Goal: Information Seeking & Learning: Learn about a topic

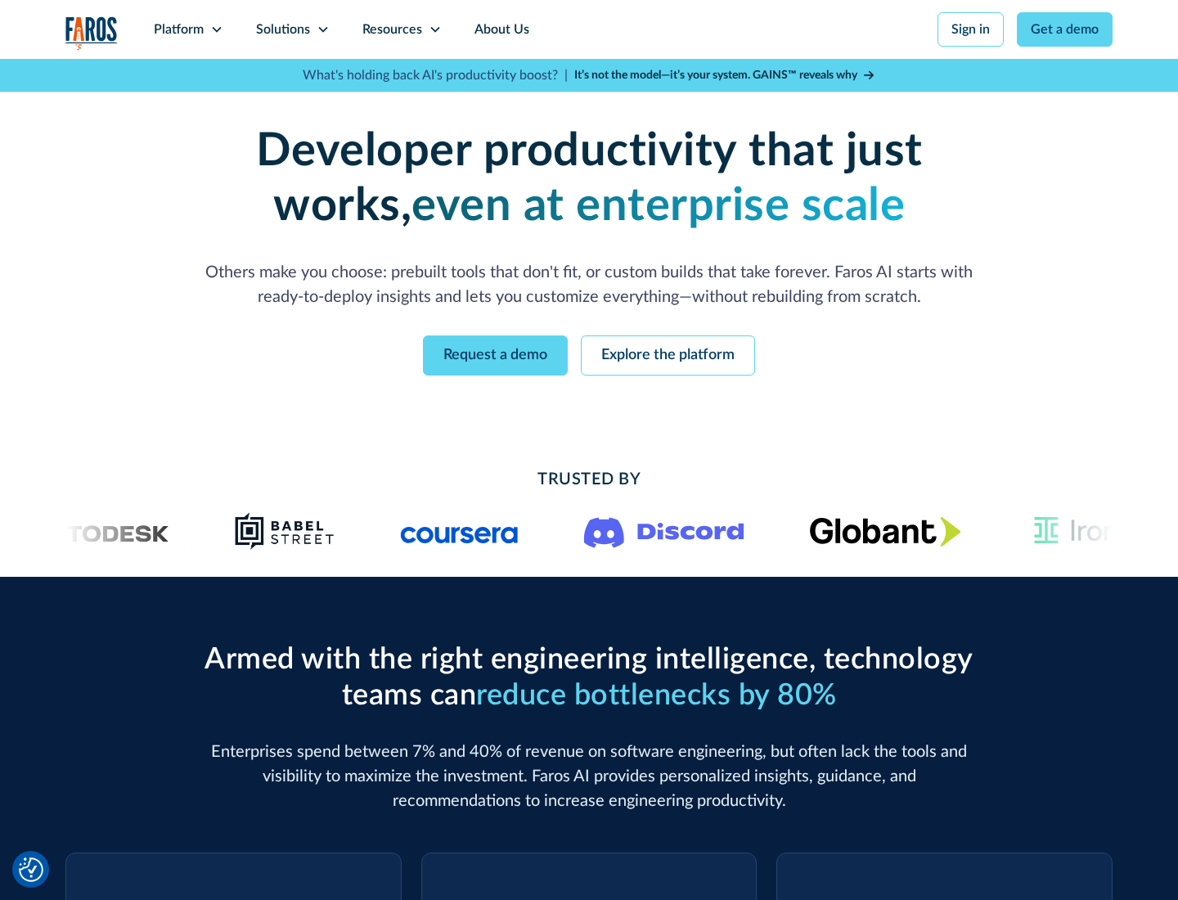
click at [216, 29] on icon at bounding box center [216, 29] width 13 height 13
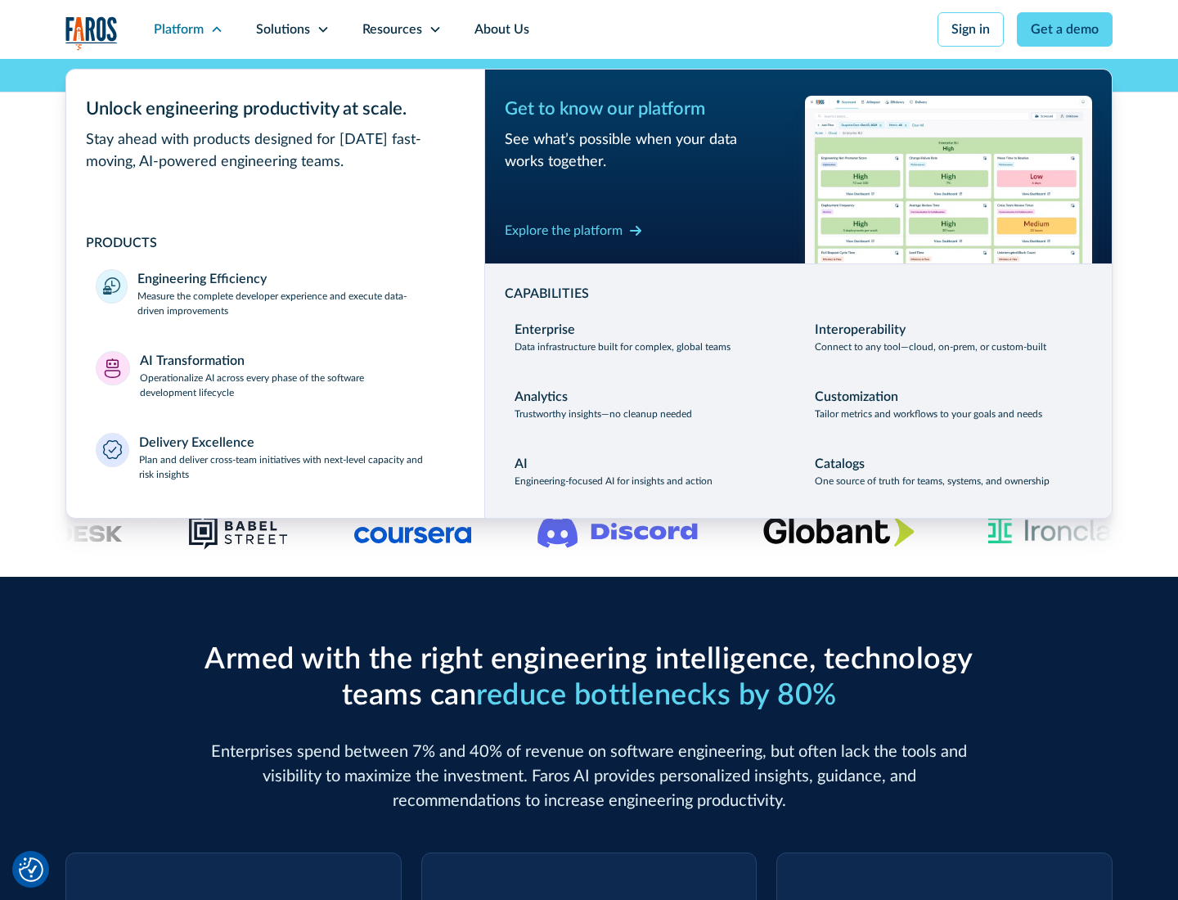
click at [296, 303] on p "Measure the complete developer experience and execute data-driven improvements" at bounding box center [296, 303] width 318 height 29
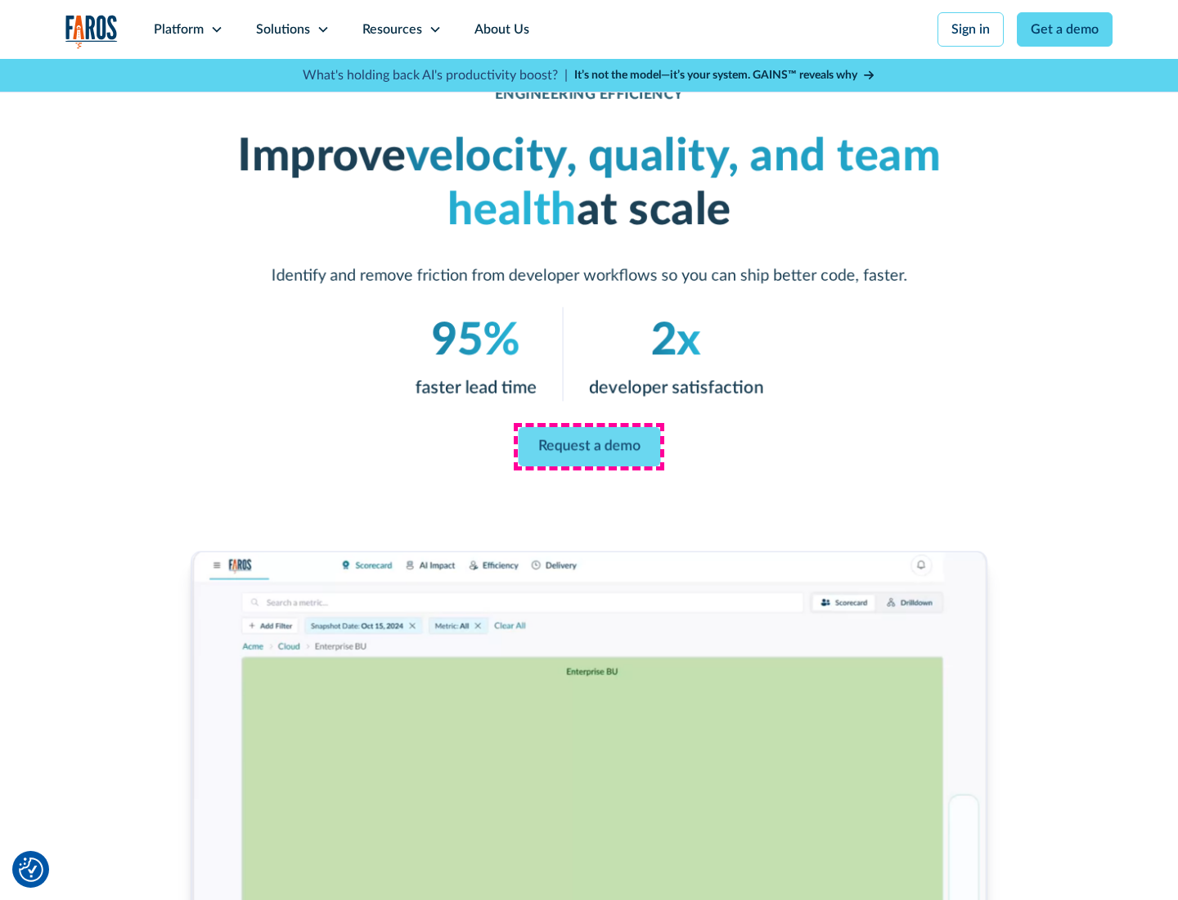
click at [589, 447] on link "Request a demo" at bounding box center [589, 446] width 142 height 39
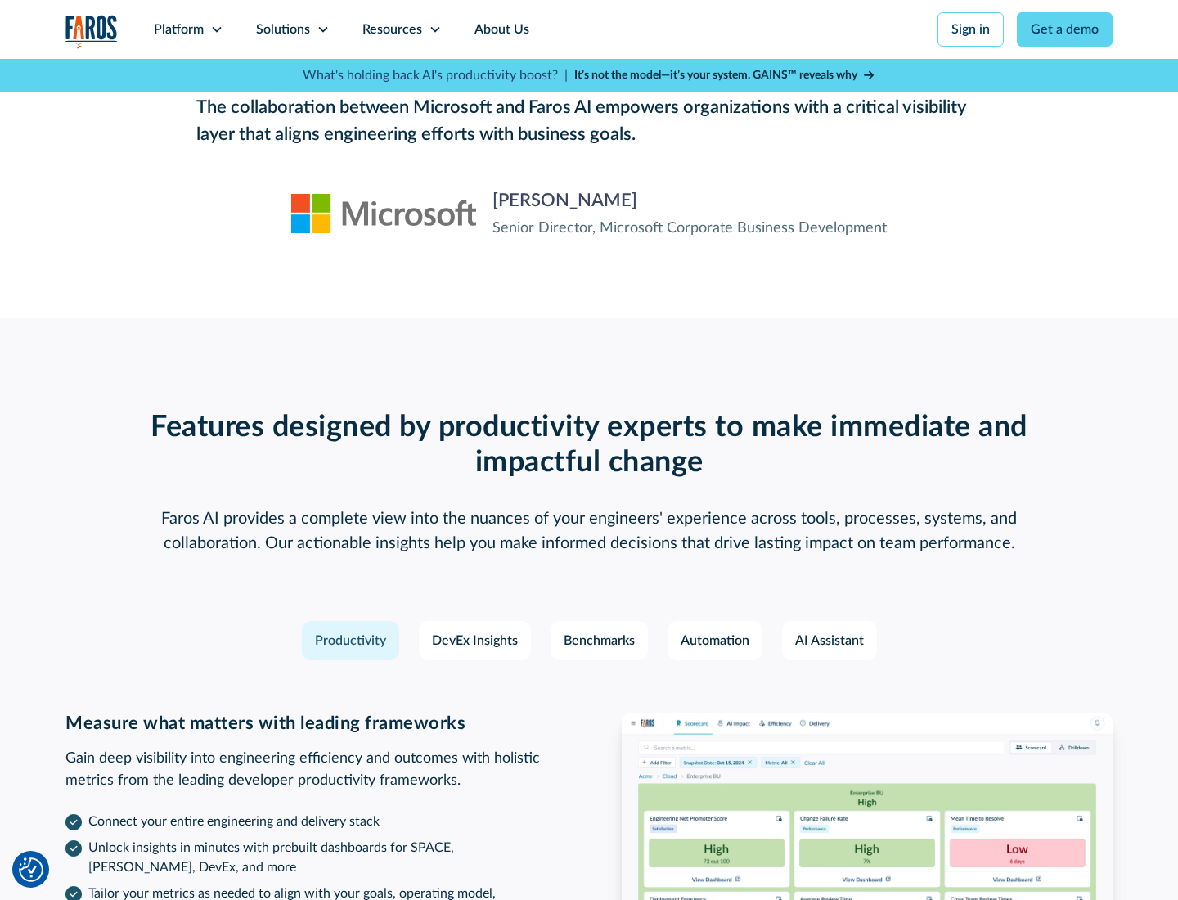
click at [216, 29] on icon at bounding box center [216, 29] width 13 height 13
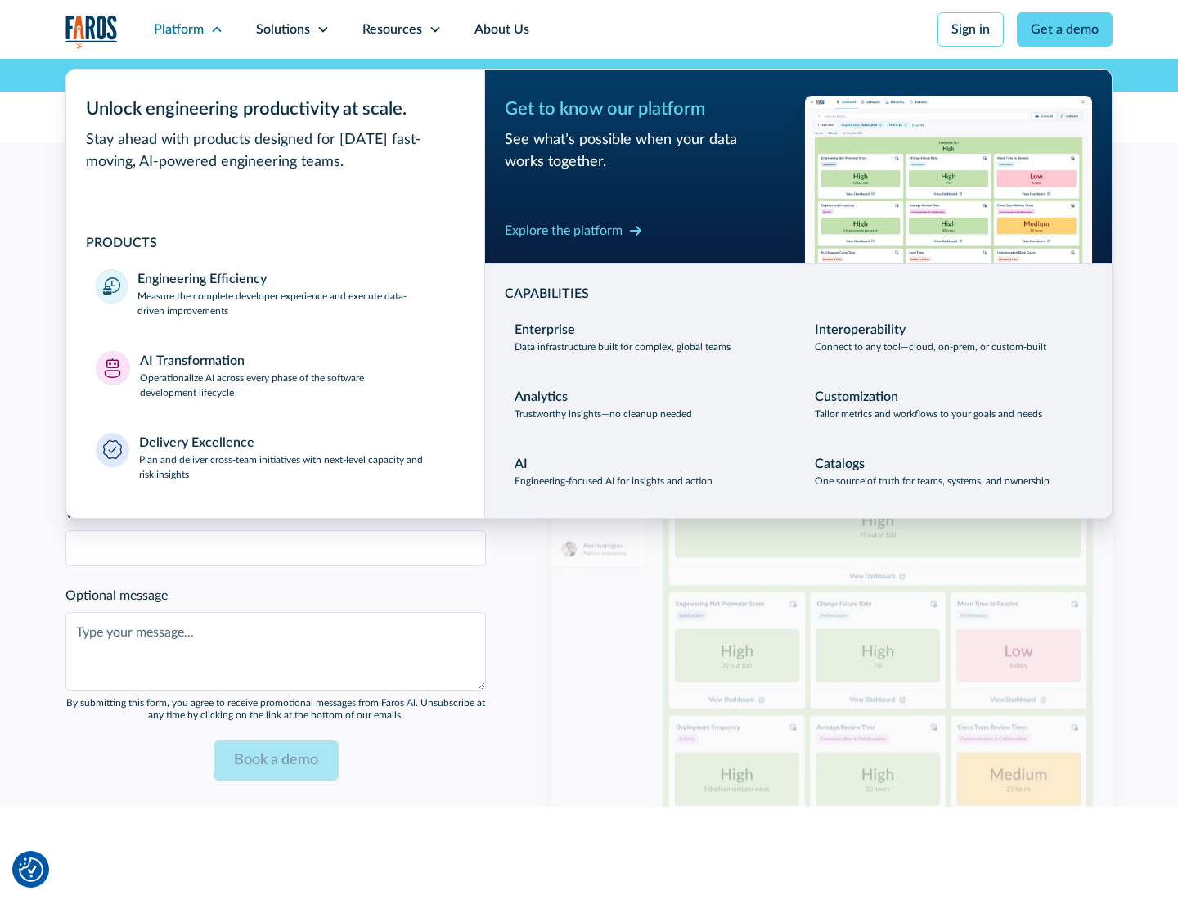
scroll to position [3590, 0]
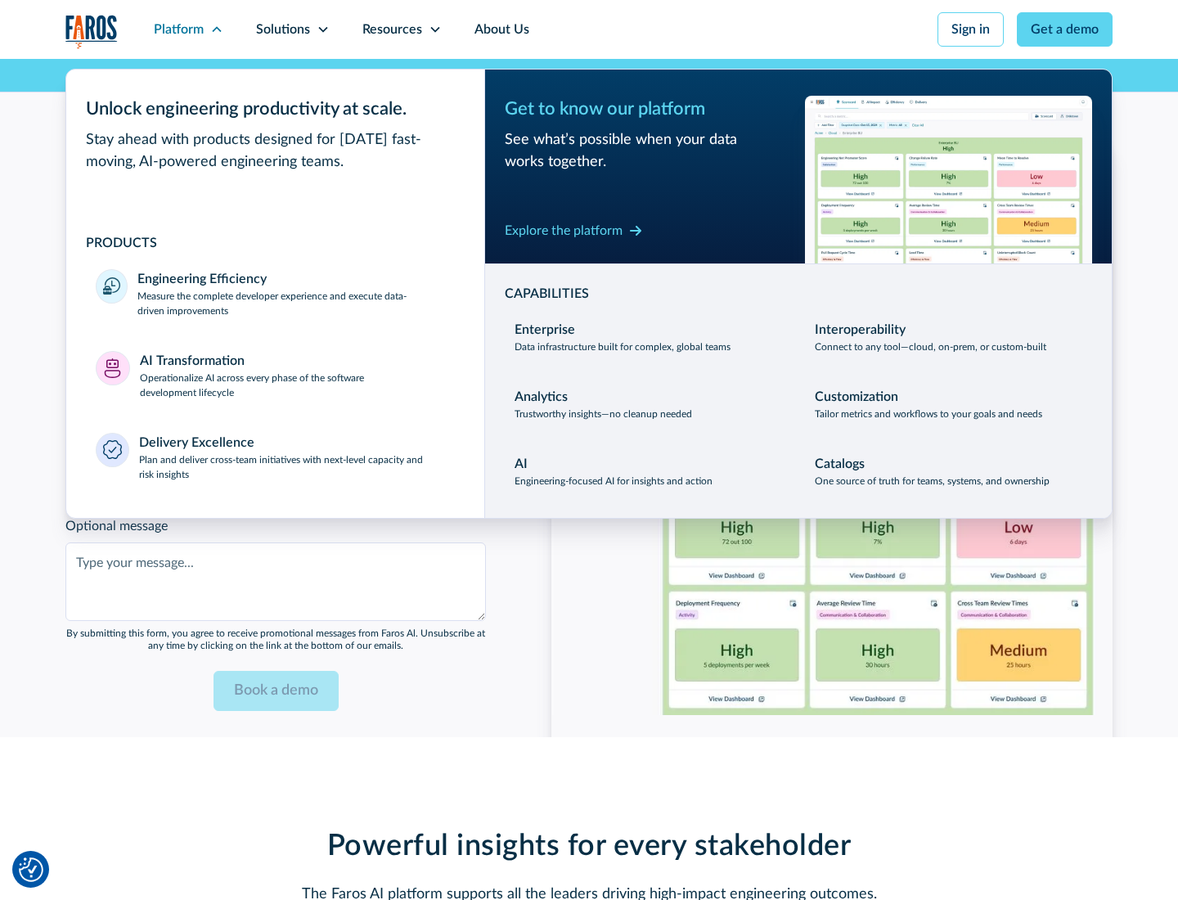
click at [297, 375] on p "Operationalize AI across every phase of the software development lifecycle" at bounding box center [298, 385] width 316 height 29
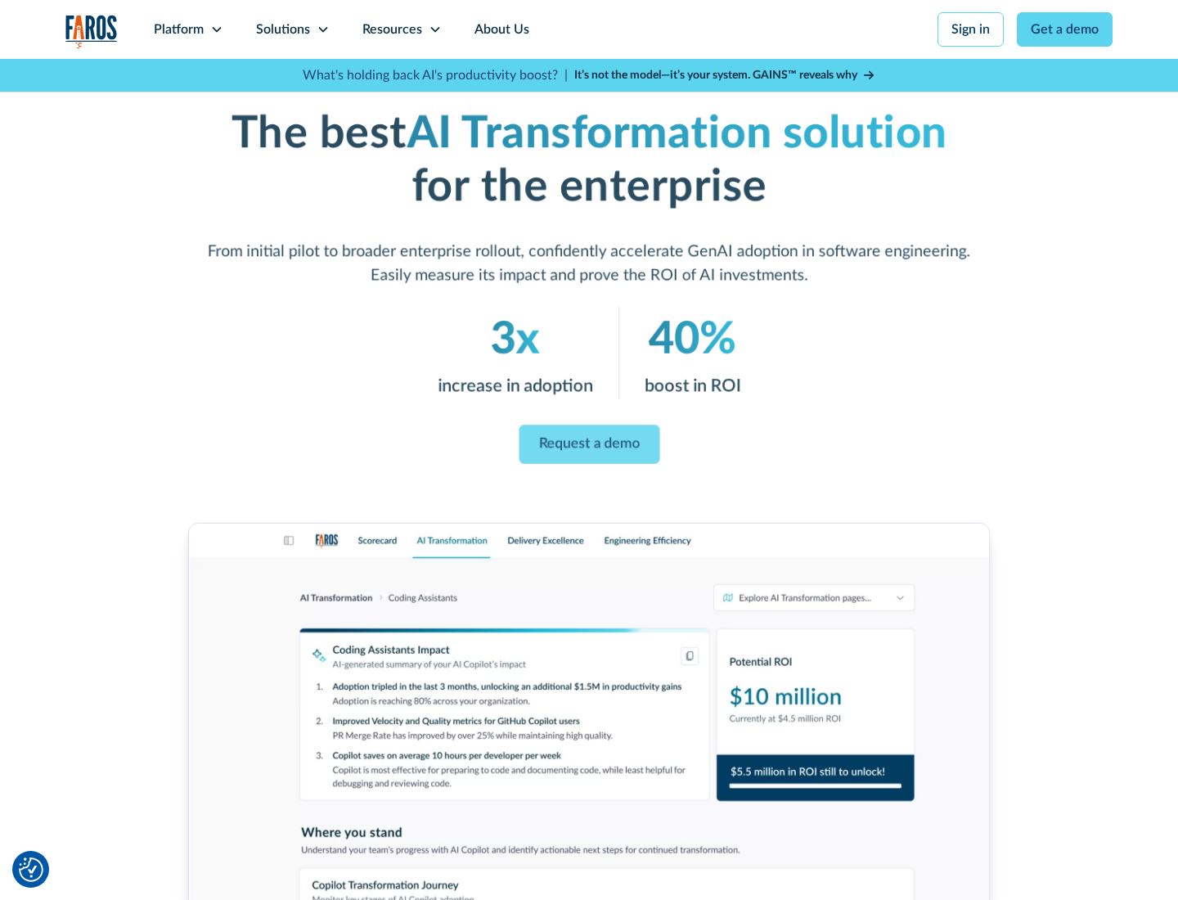
click at [589, 444] on link "Request a demo" at bounding box center [589, 445] width 141 height 39
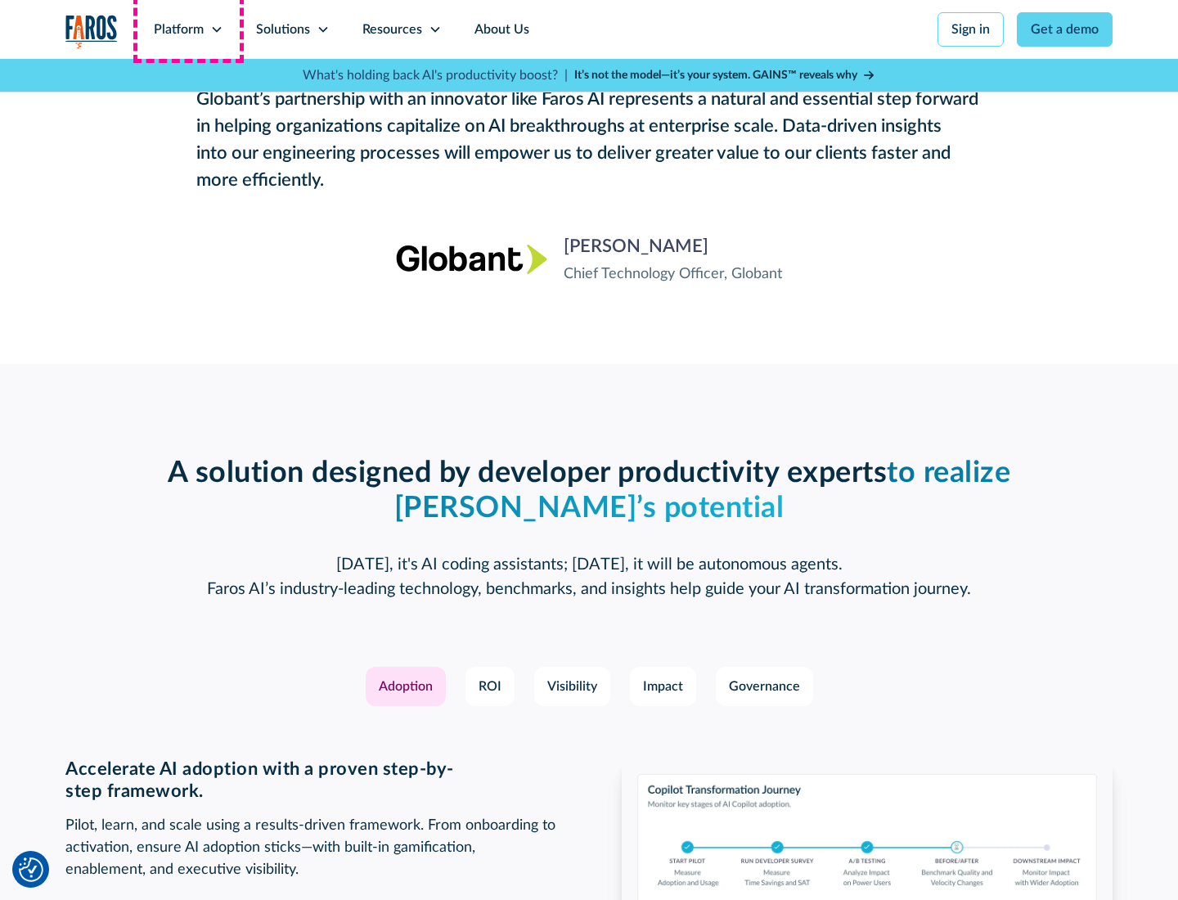
click at [188, 29] on div "Platform" at bounding box center [179, 30] width 50 height 20
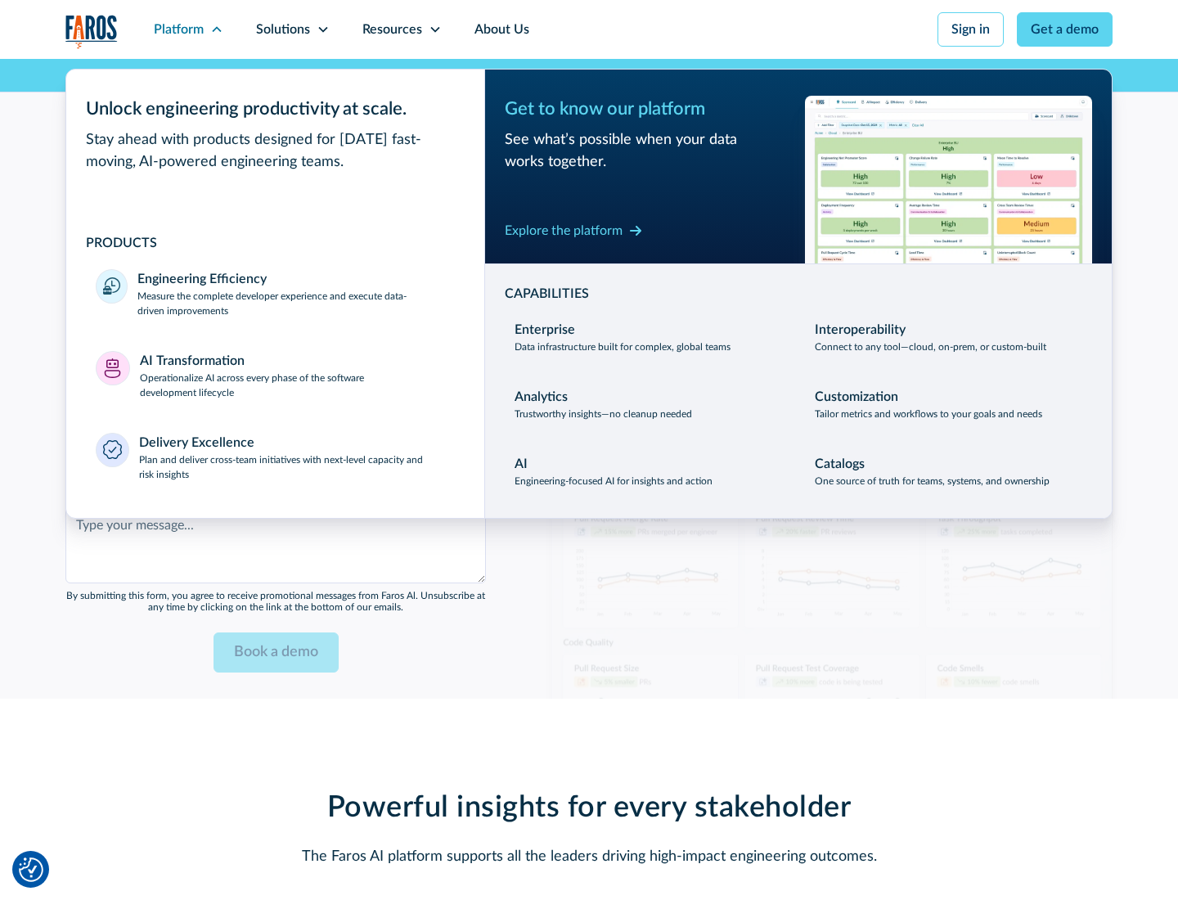
click at [564, 230] on div "Explore the platform" at bounding box center [564, 231] width 118 height 20
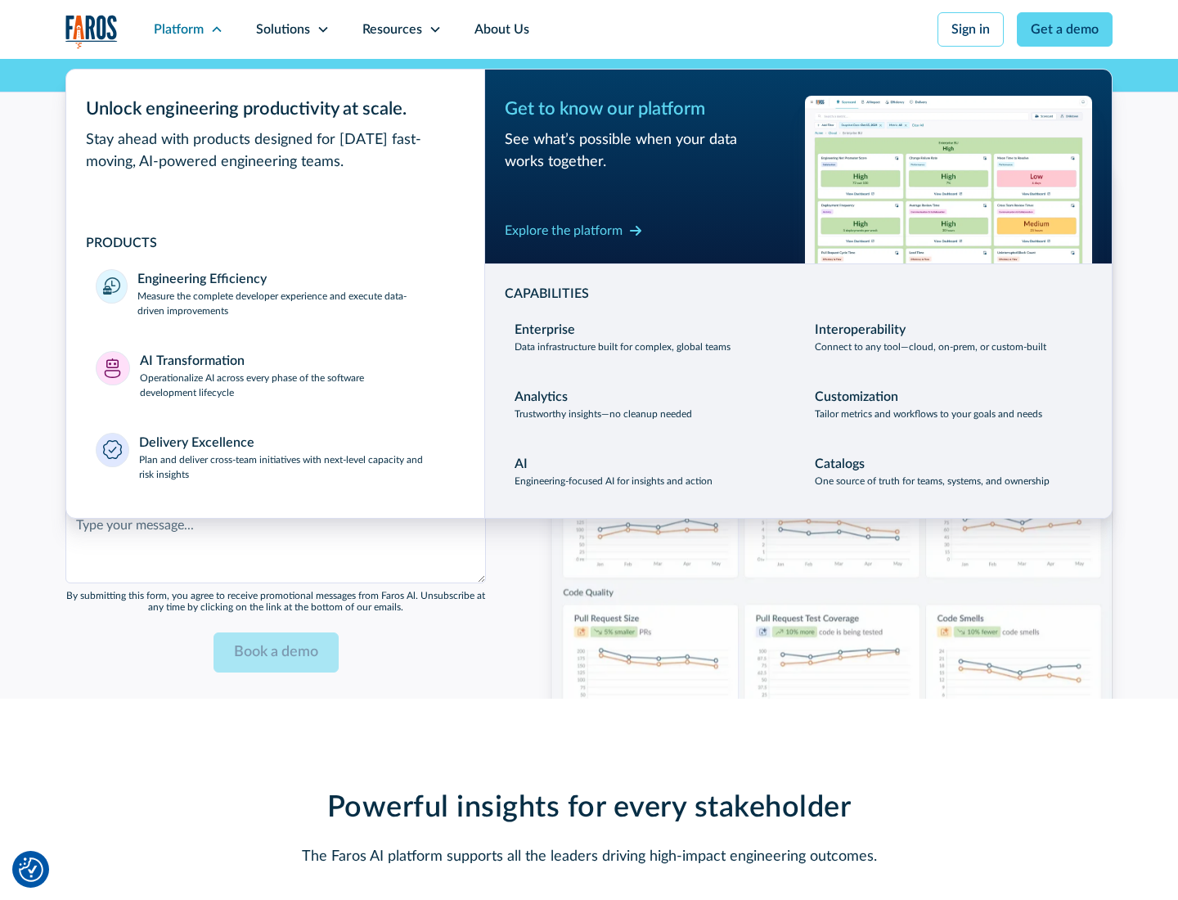
scroll to position [3984, 0]
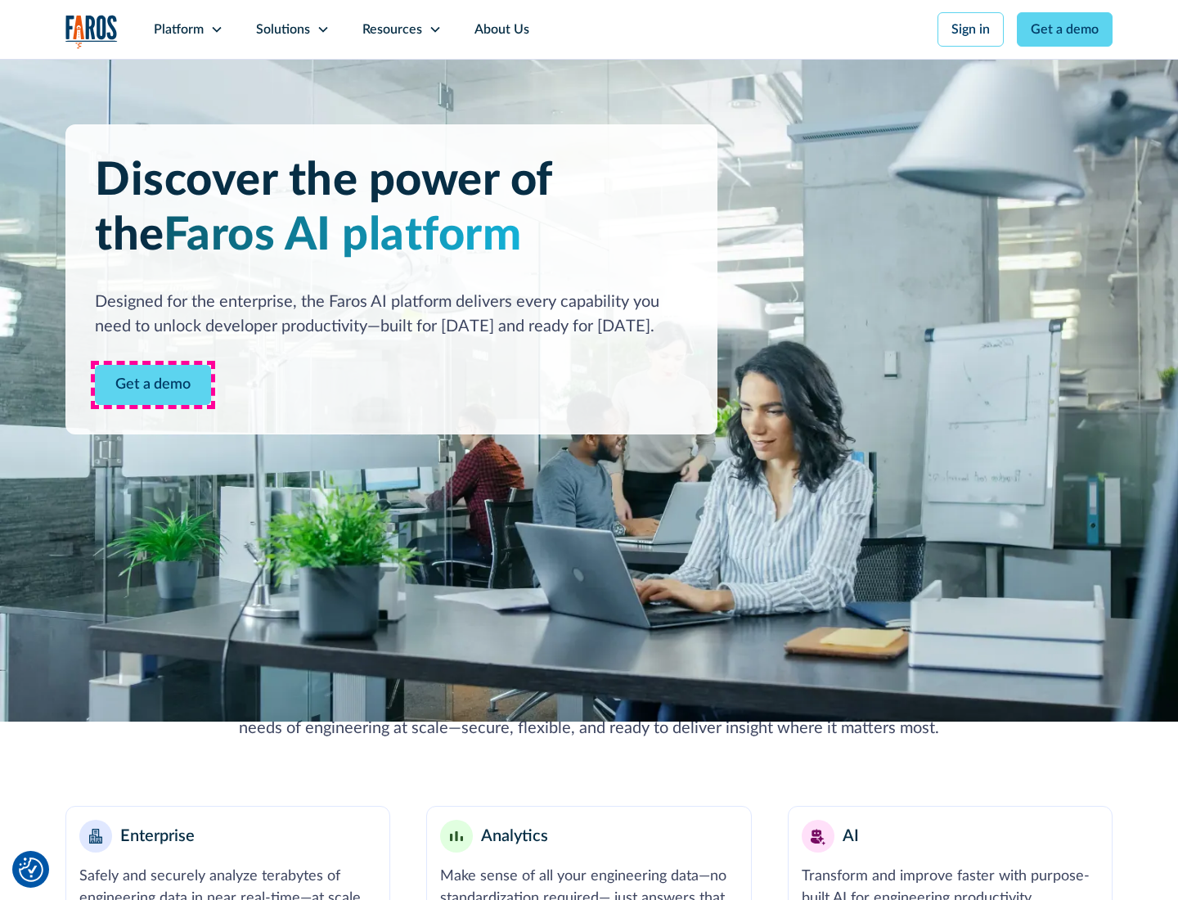
click at [153, 385] on link "Get a demo" at bounding box center [153, 385] width 116 height 40
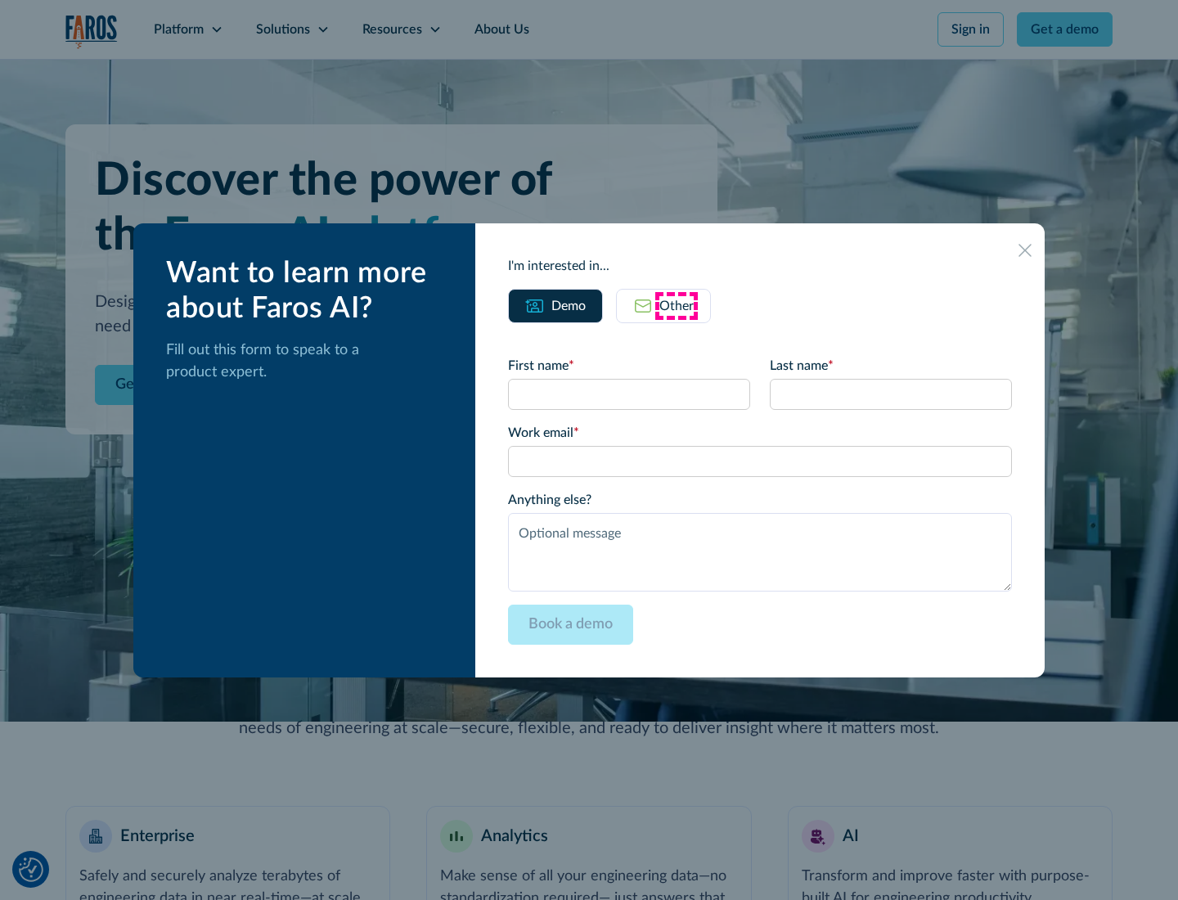
click at [677, 305] on div "Other" at bounding box center [677, 306] width 34 height 20
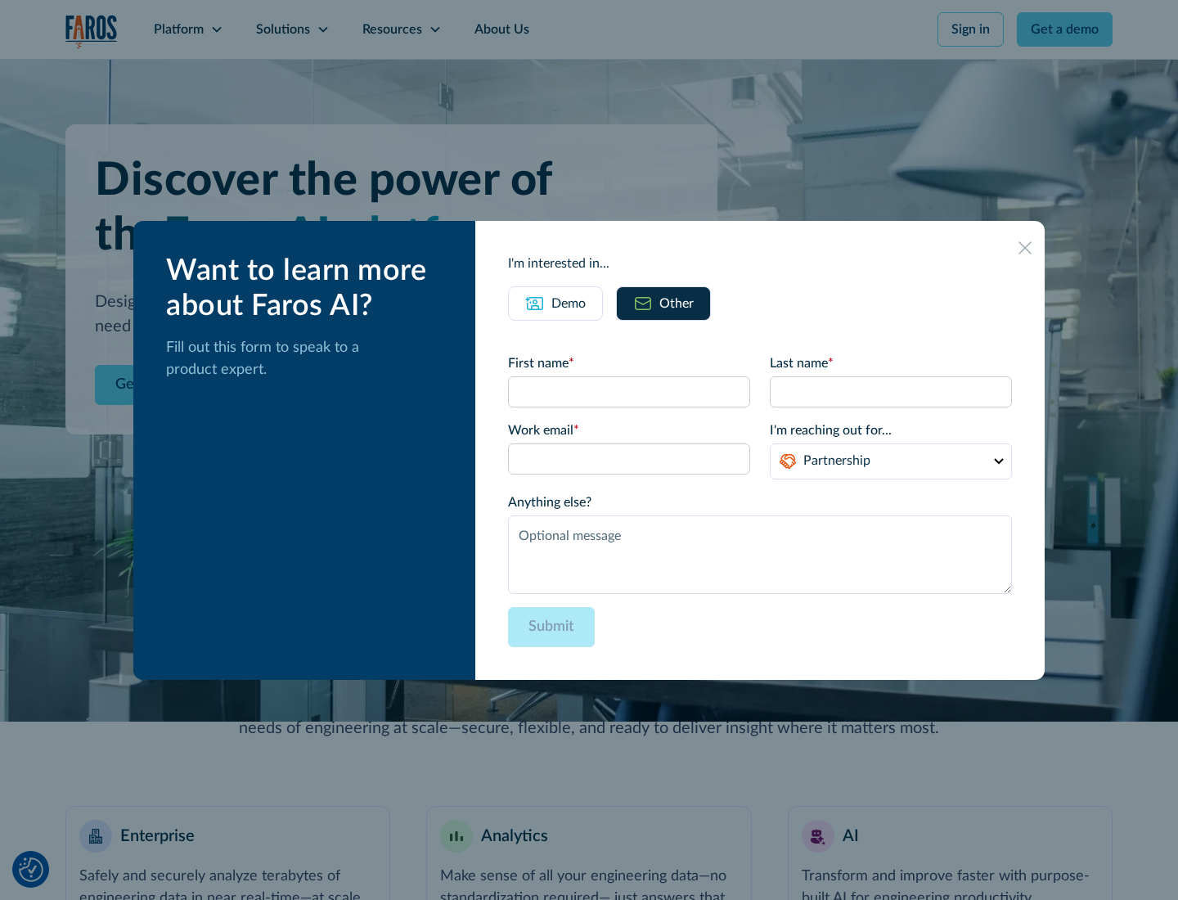
click at [569, 303] on div "Demo" at bounding box center [569, 304] width 34 height 20
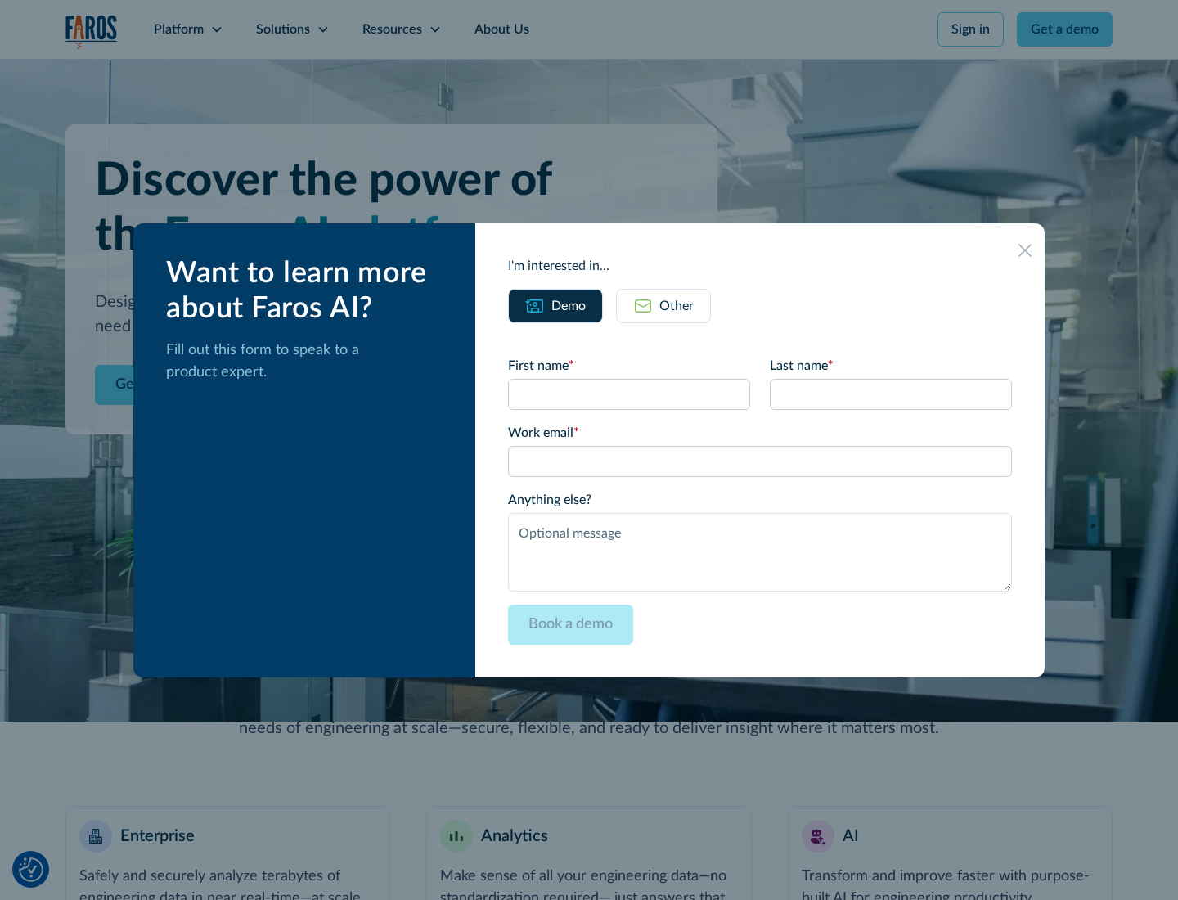
click at [1025, 250] on icon at bounding box center [1025, 250] width 13 height 13
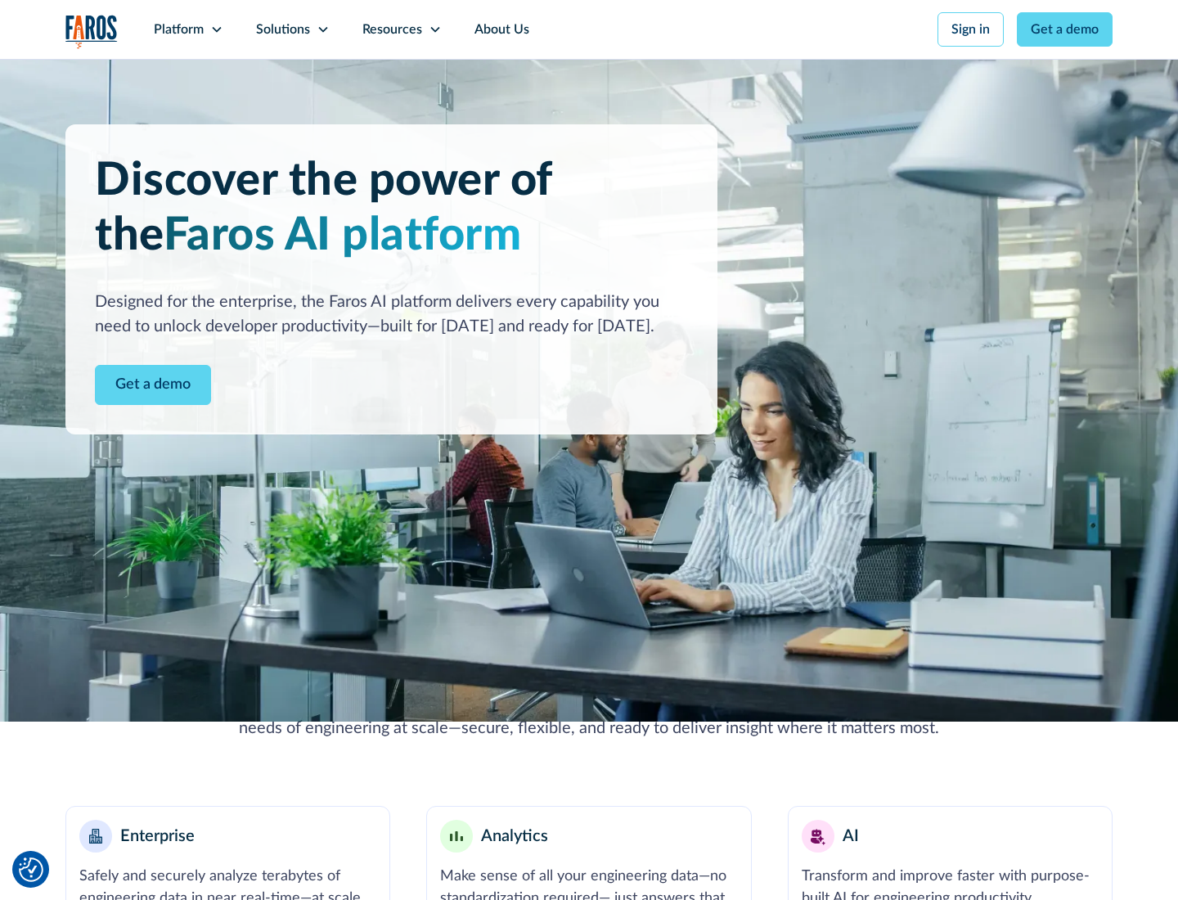
click at [216, 29] on icon at bounding box center [216, 29] width 13 height 13
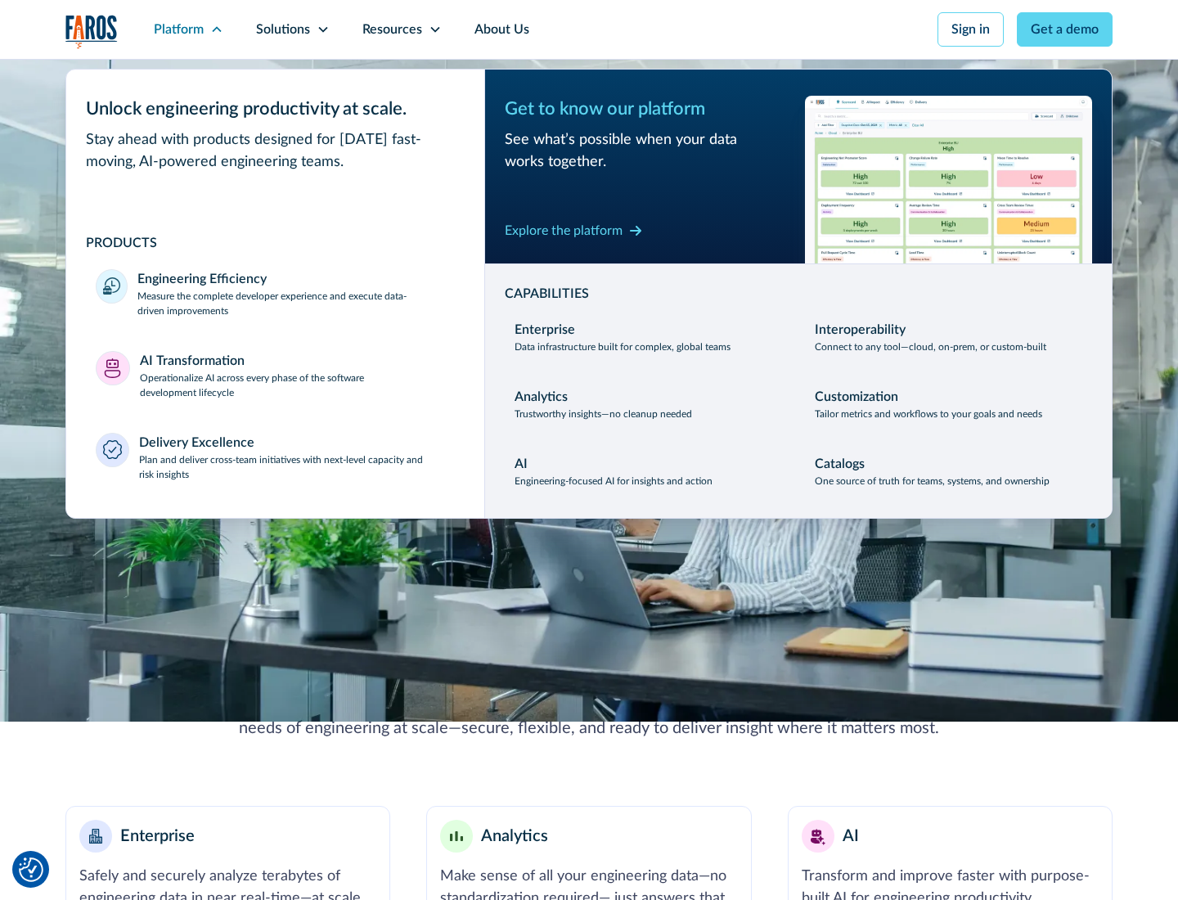
click at [296, 466] on p "Plan and deliver cross-team initiatives with next-level capacity and risk insig…" at bounding box center [297, 467] width 317 height 29
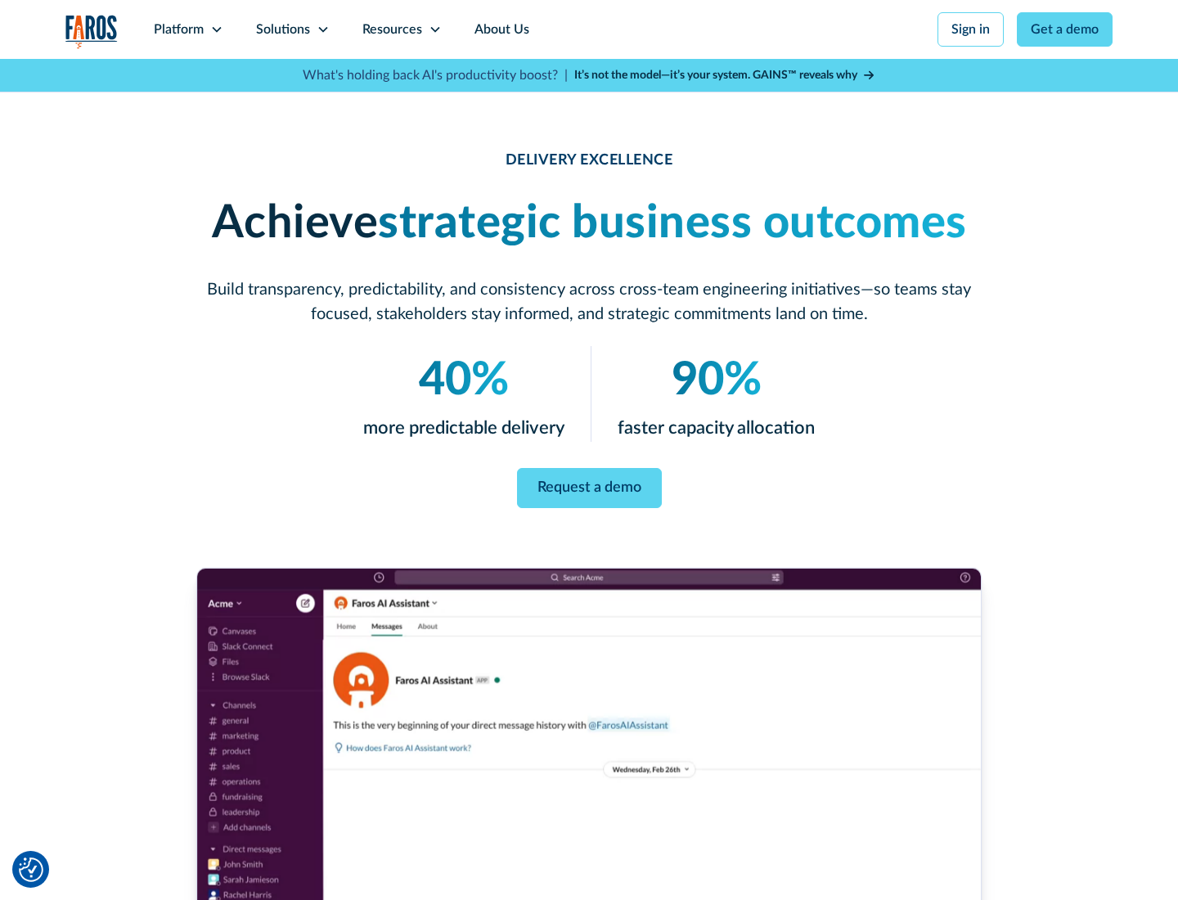
click at [322, 29] on icon at bounding box center [323, 29] width 13 height 13
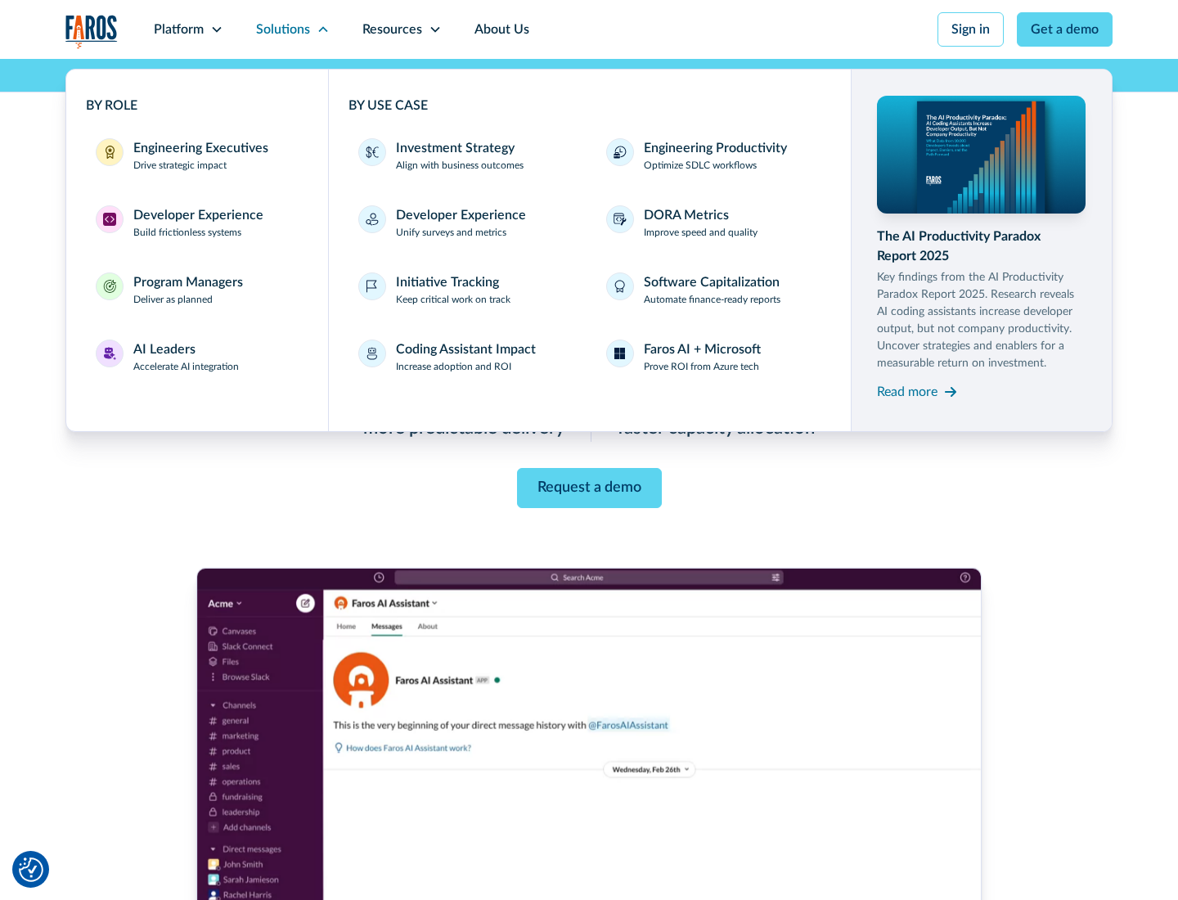
click at [196, 155] on div "Engineering Executives" at bounding box center [200, 148] width 135 height 20
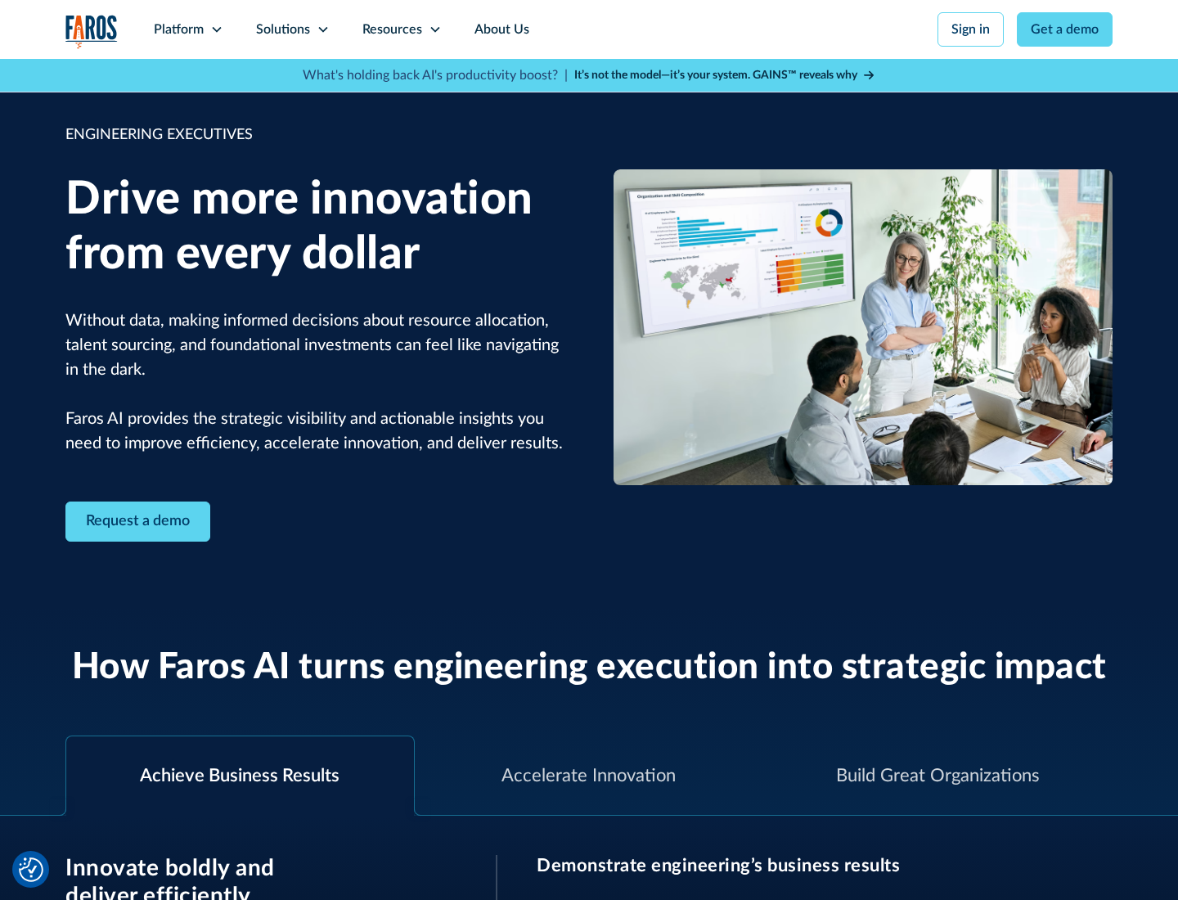
click at [322, 29] on icon at bounding box center [323, 29] width 13 height 13
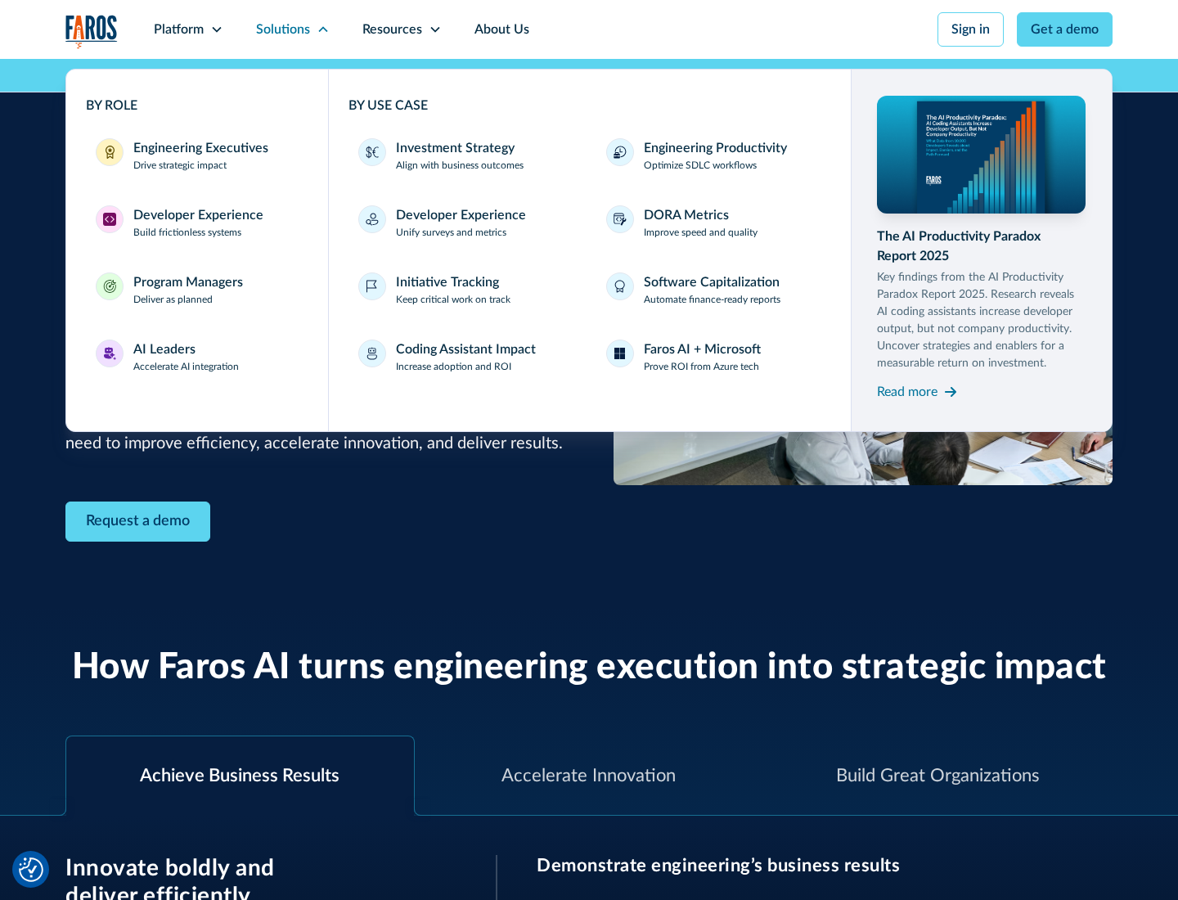
click at [196, 215] on div "Developer Experience" at bounding box center [198, 215] width 130 height 20
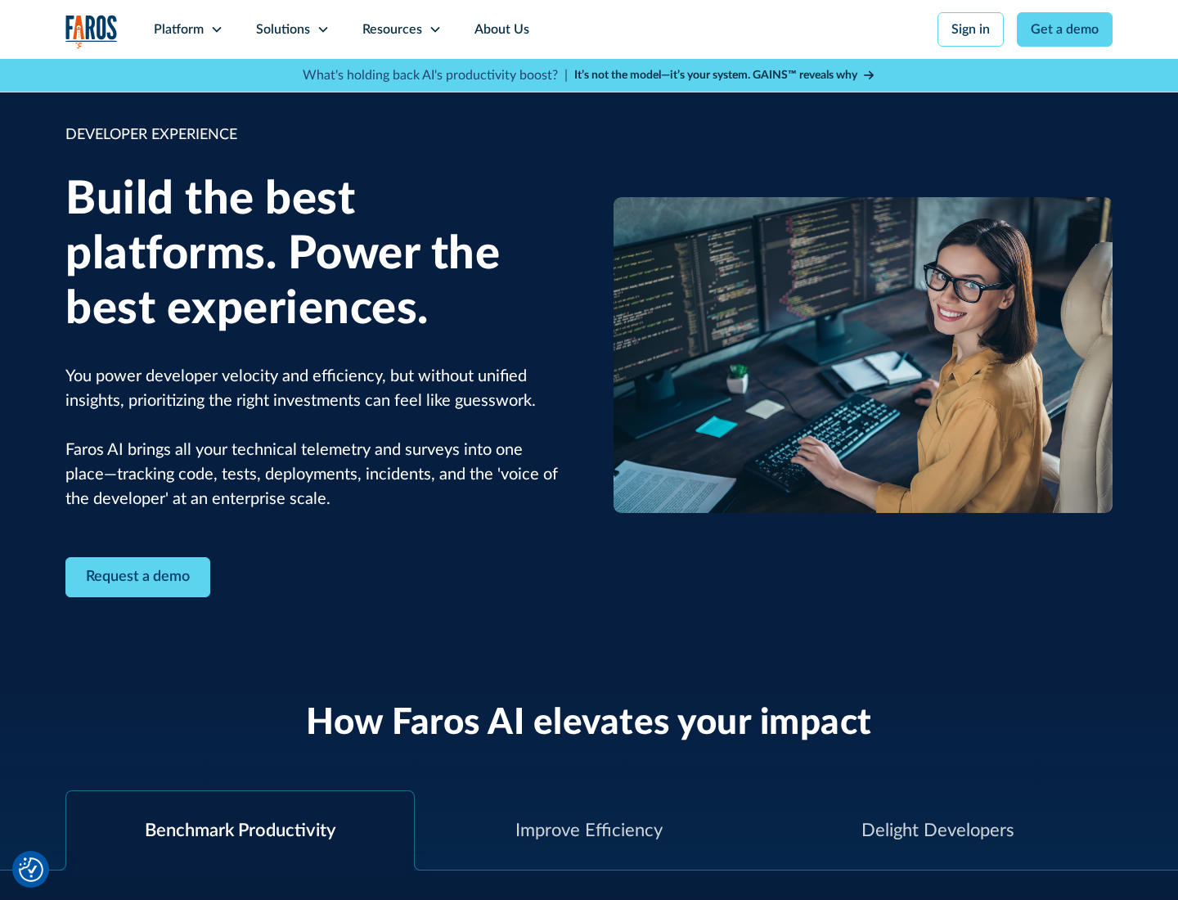
click at [292, 29] on div "Solutions" at bounding box center [283, 30] width 54 height 20
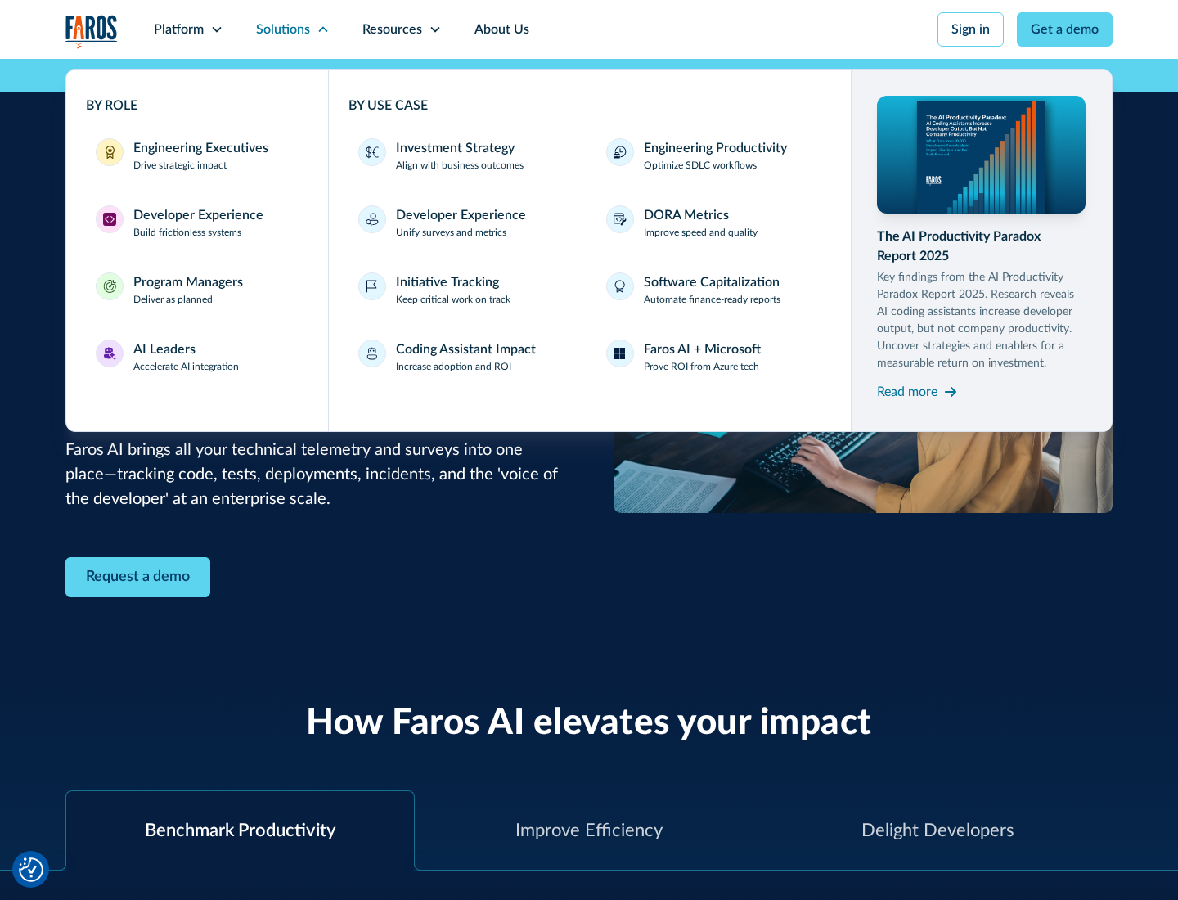
click at [187, 290] on div "Program Managers" at bounding box center [188, 283] width 110 height 20
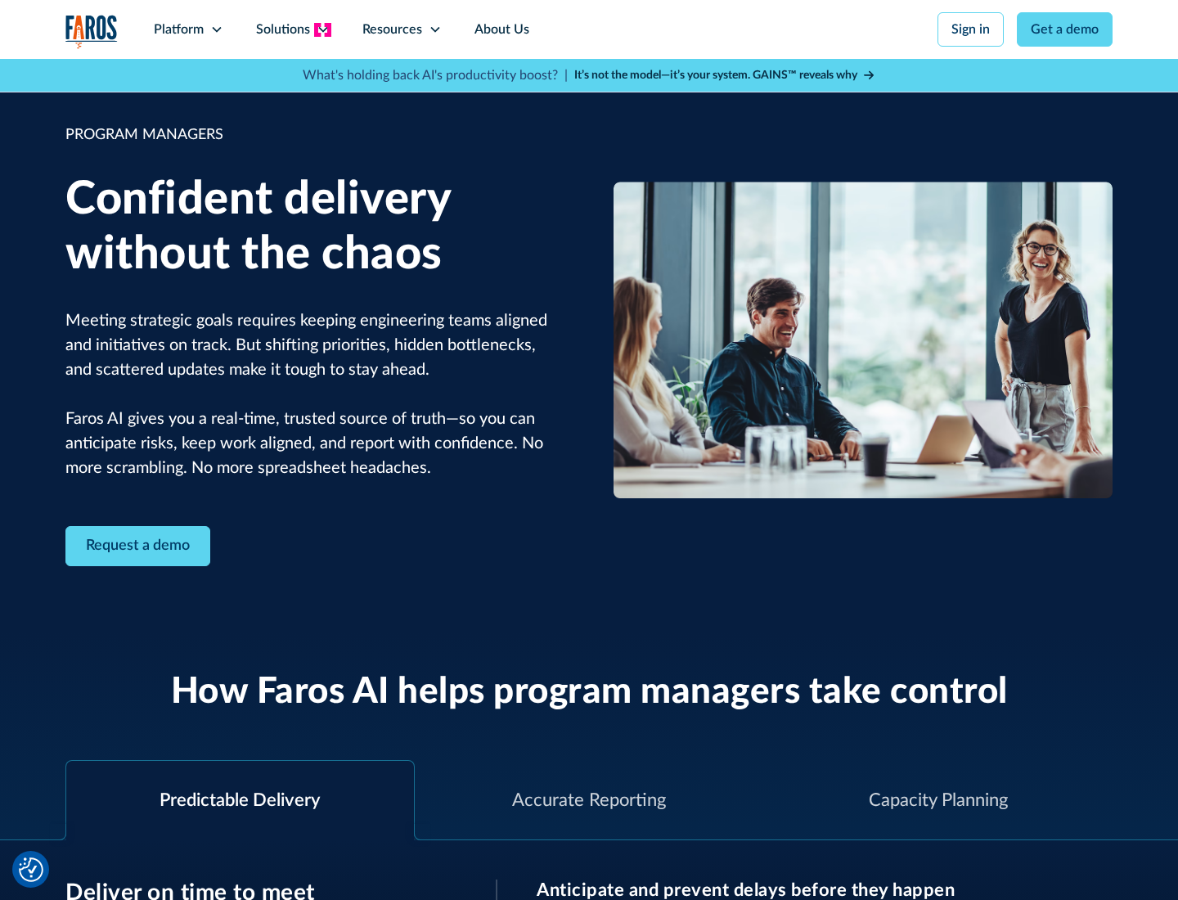
click at [322, 29] on icon at bounding box center [323, 29] width 13 height 13
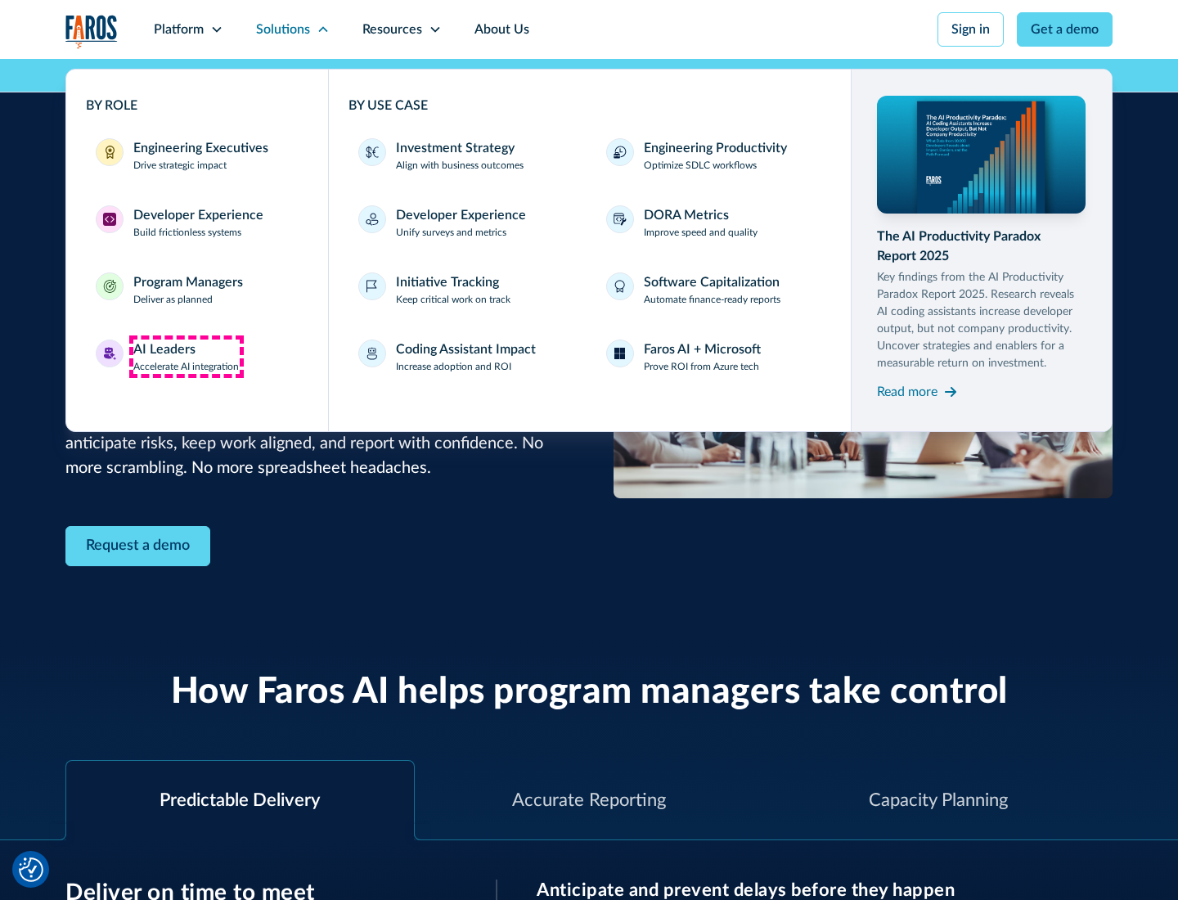
click at [187, 357] on div "AI Leaders" at bounding box center [164, 350] width 62 height 20
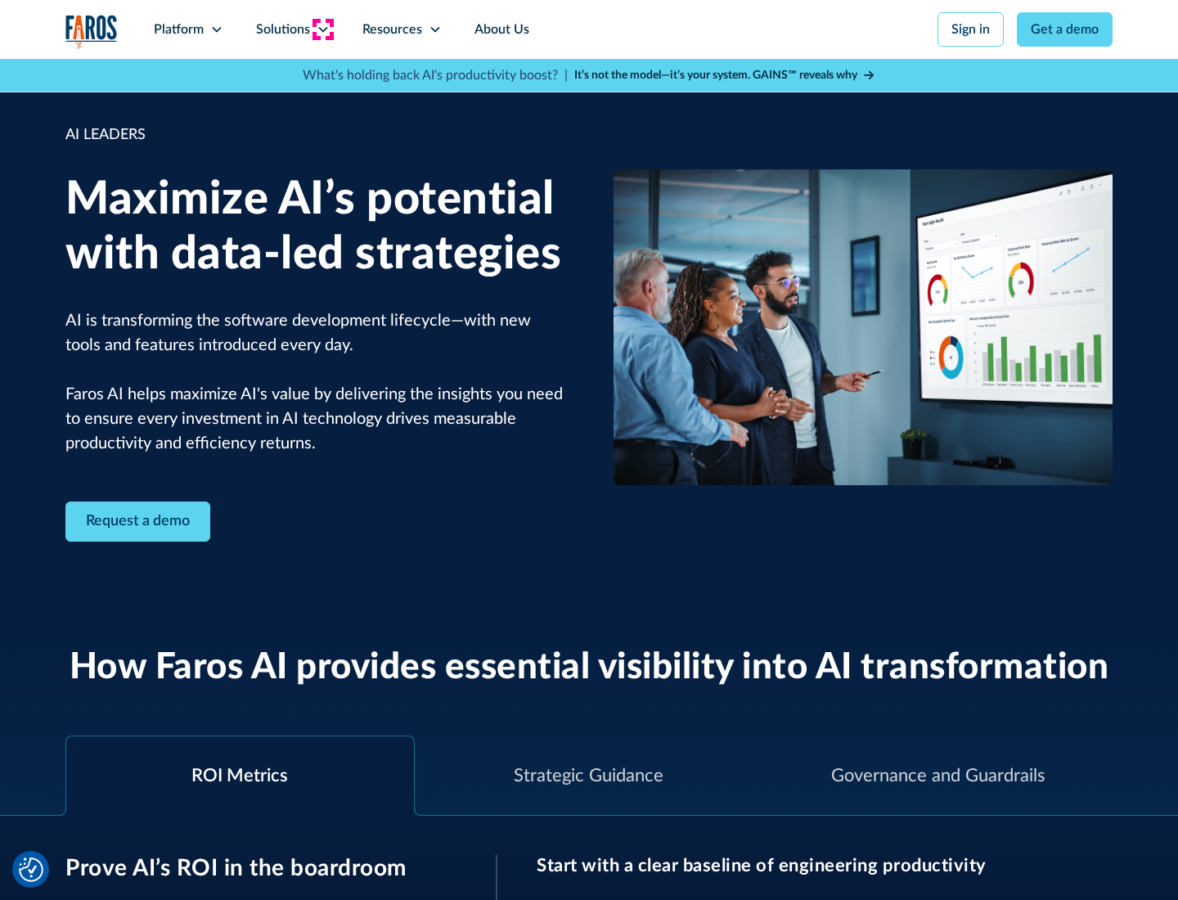
click at [322, 29] on icon at bounding box center [323, 29] width 13 height 13
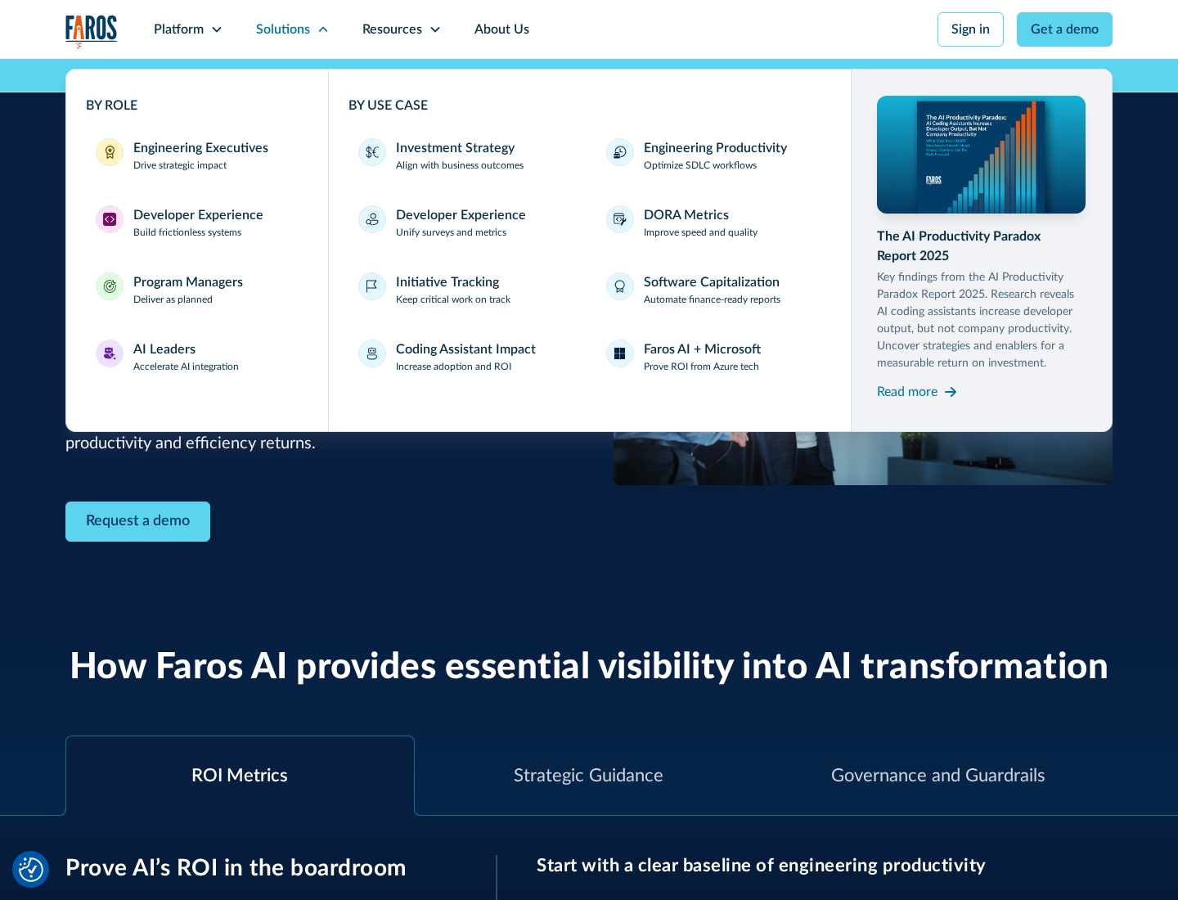
click at [453, 148] on div "Investment Strategy" at bounding box center [455, 148] width 119 height 20
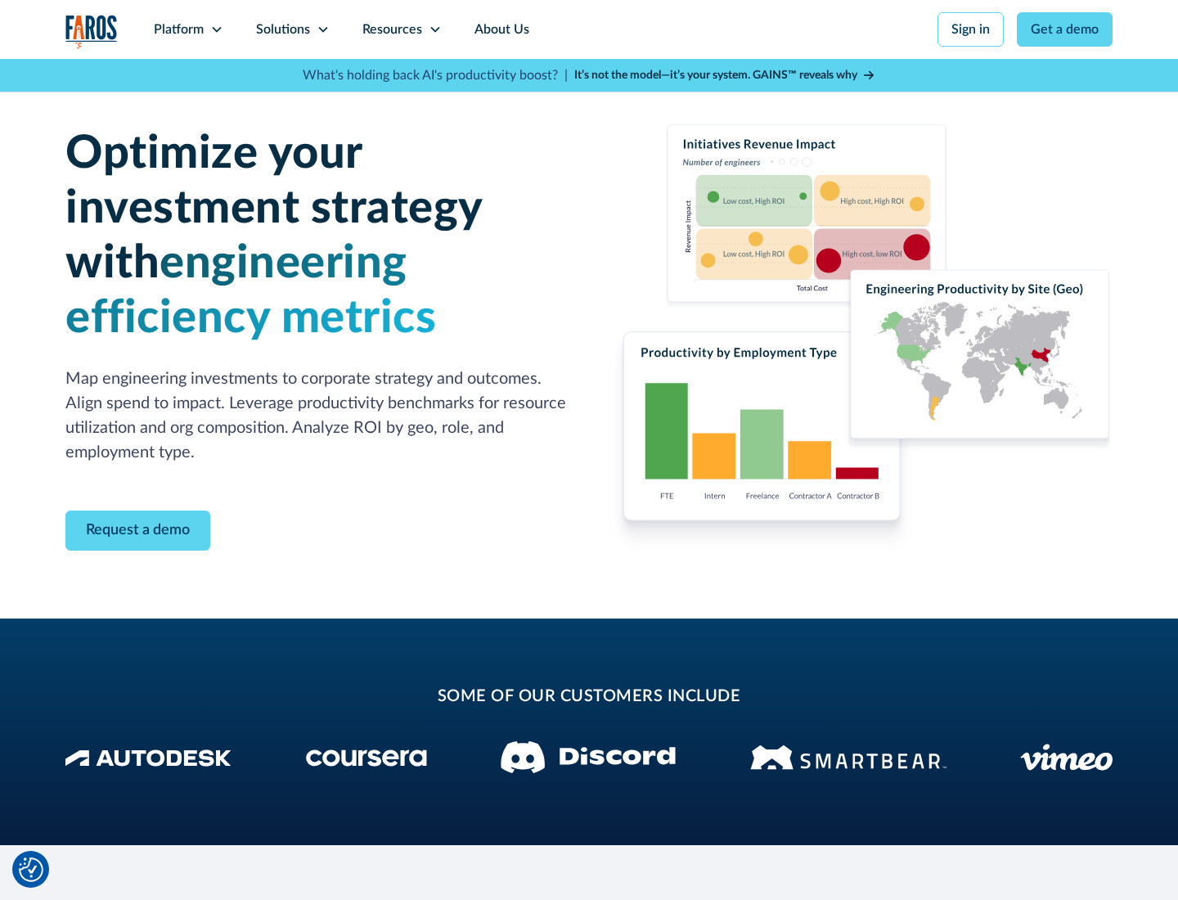
click at [322, 29] on icon at bounding box center [323, 29] width 13 height 13
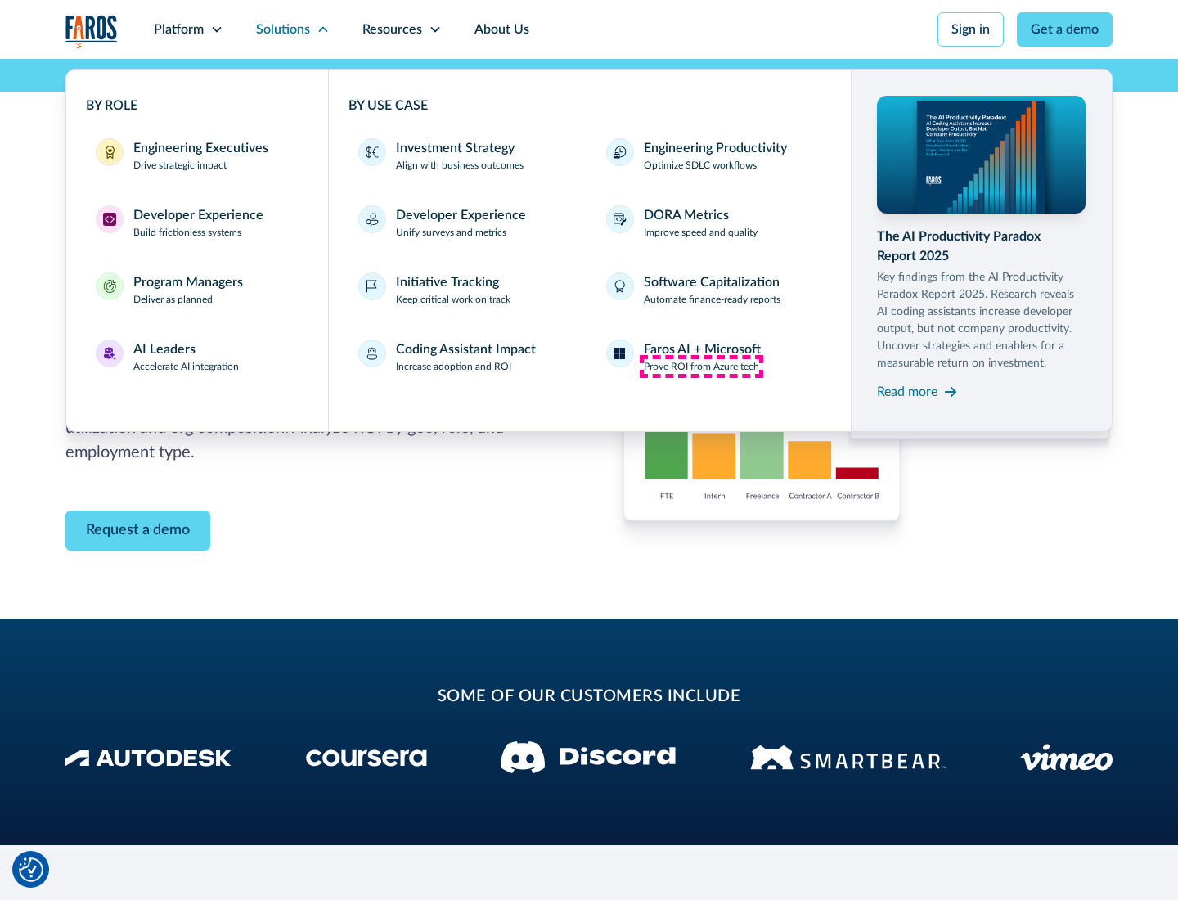
click at [701, 367] on p "Prove ROI from Azure tech" at bounding box center [701, 366] width 115 height 15
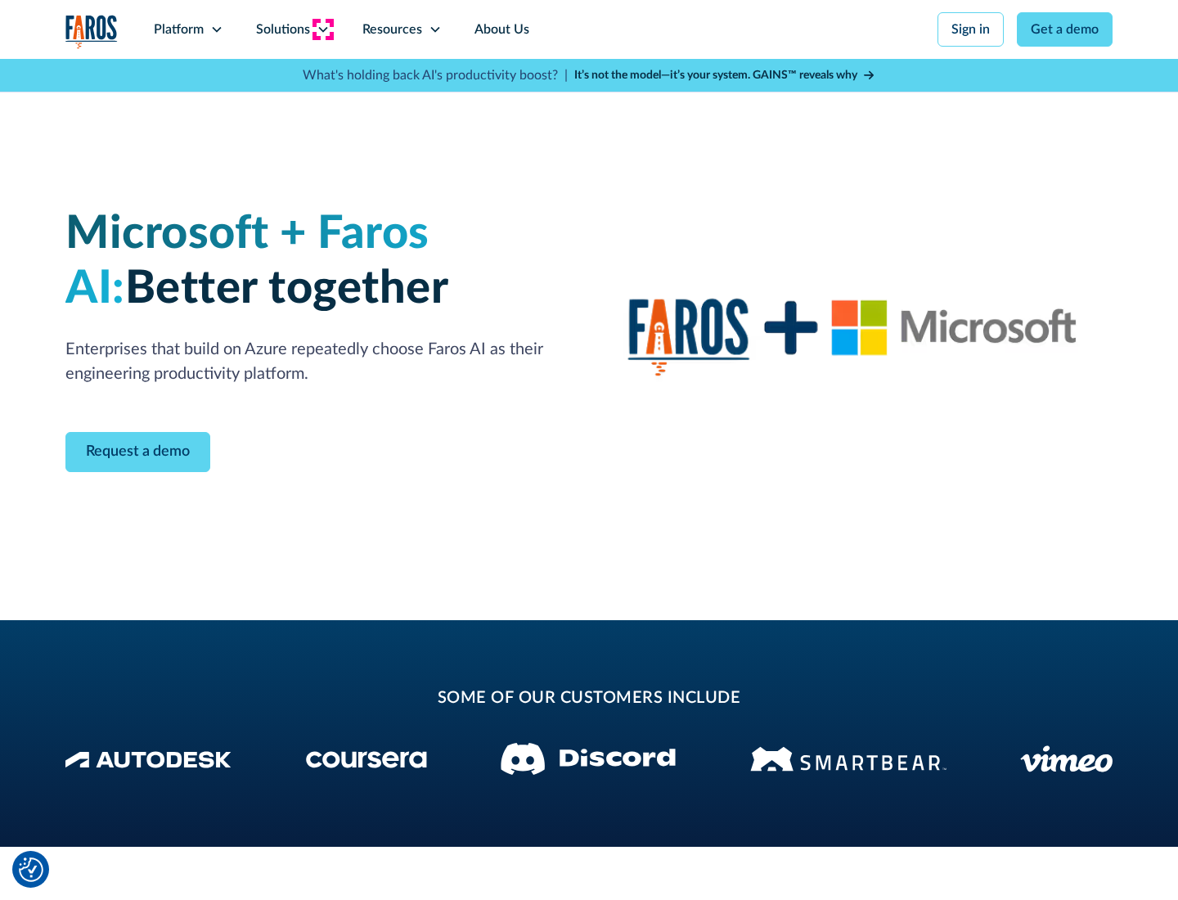
click at [322, 29] on icon at bounding box center [323, 29] width 13 height 13
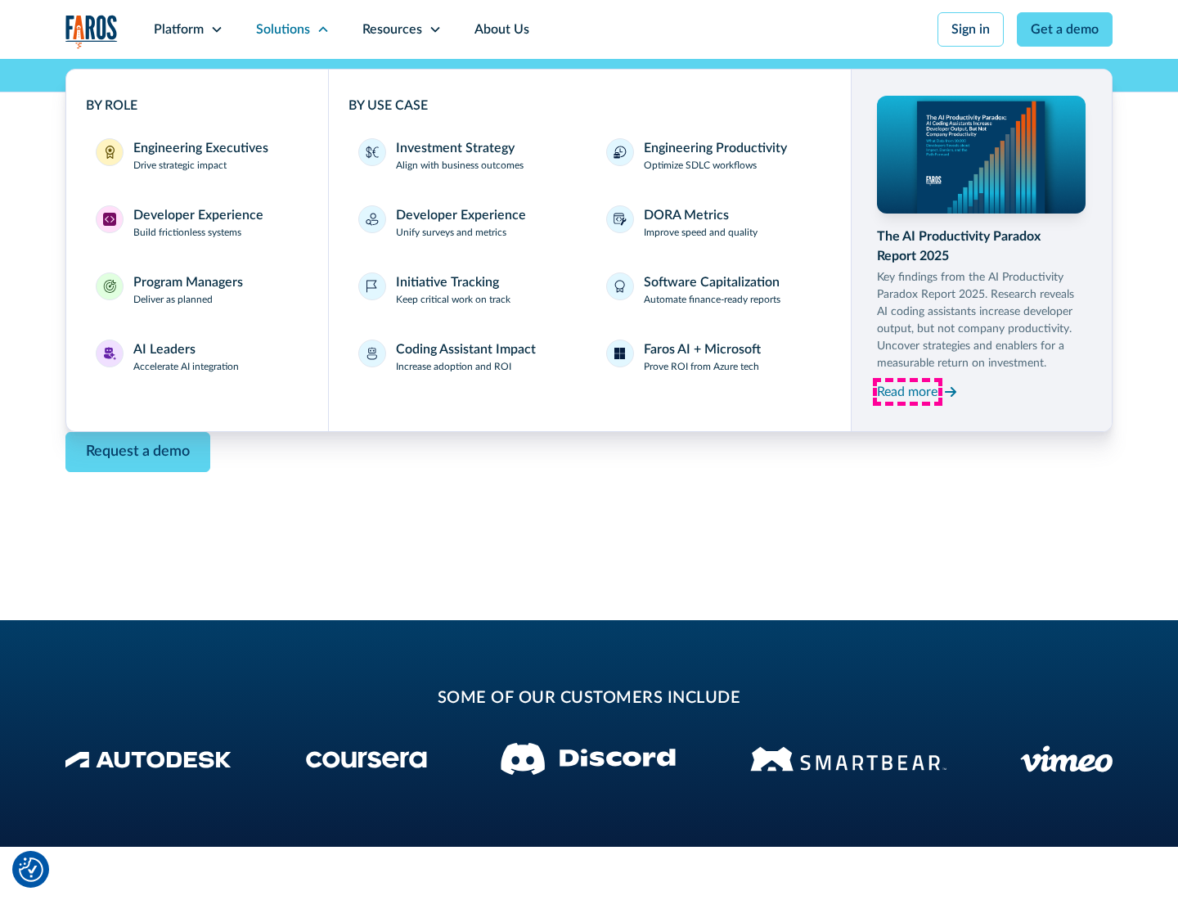
click at [908, 391] on div "Read more" at bounding box center [907, 392] width 61 height 20
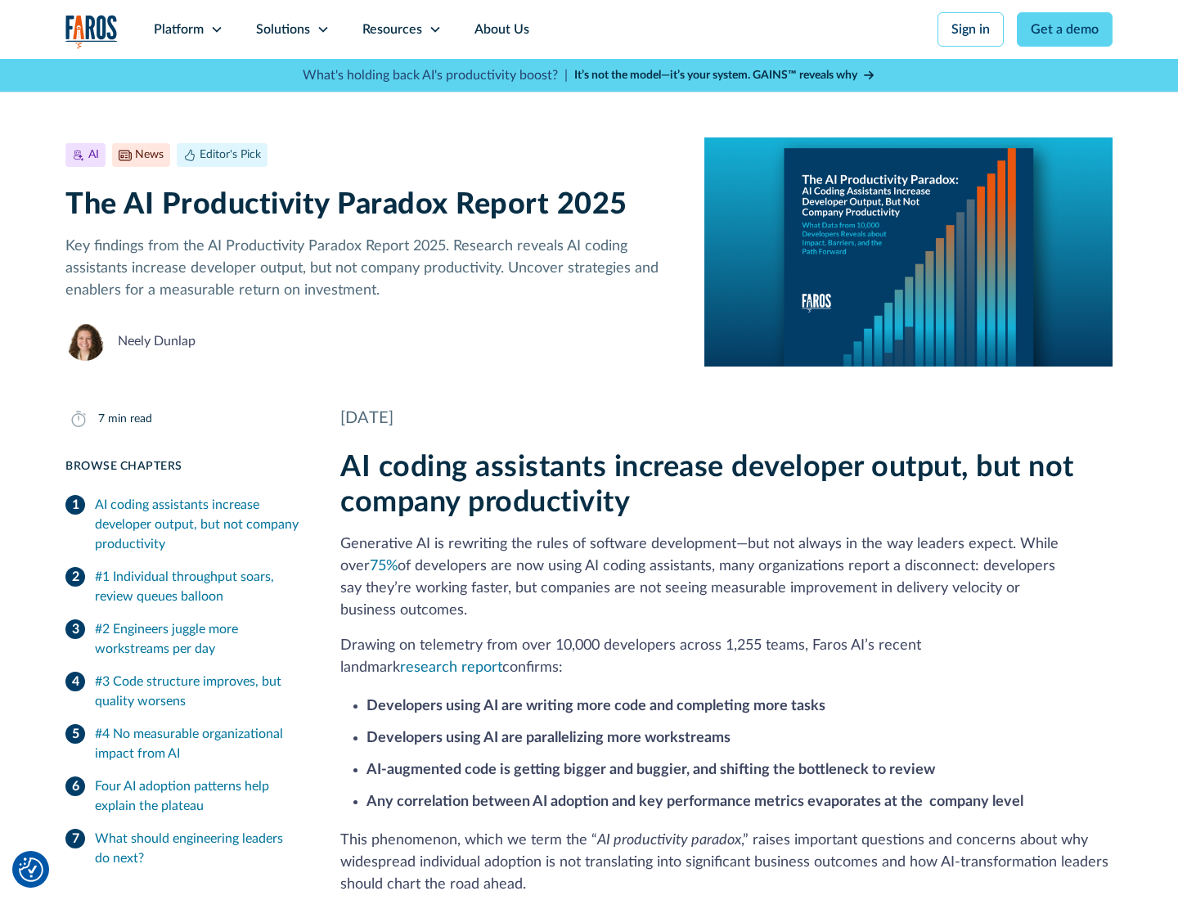
click at [434, 29] on icon at bounding box center [435, 29] width 13 height 13
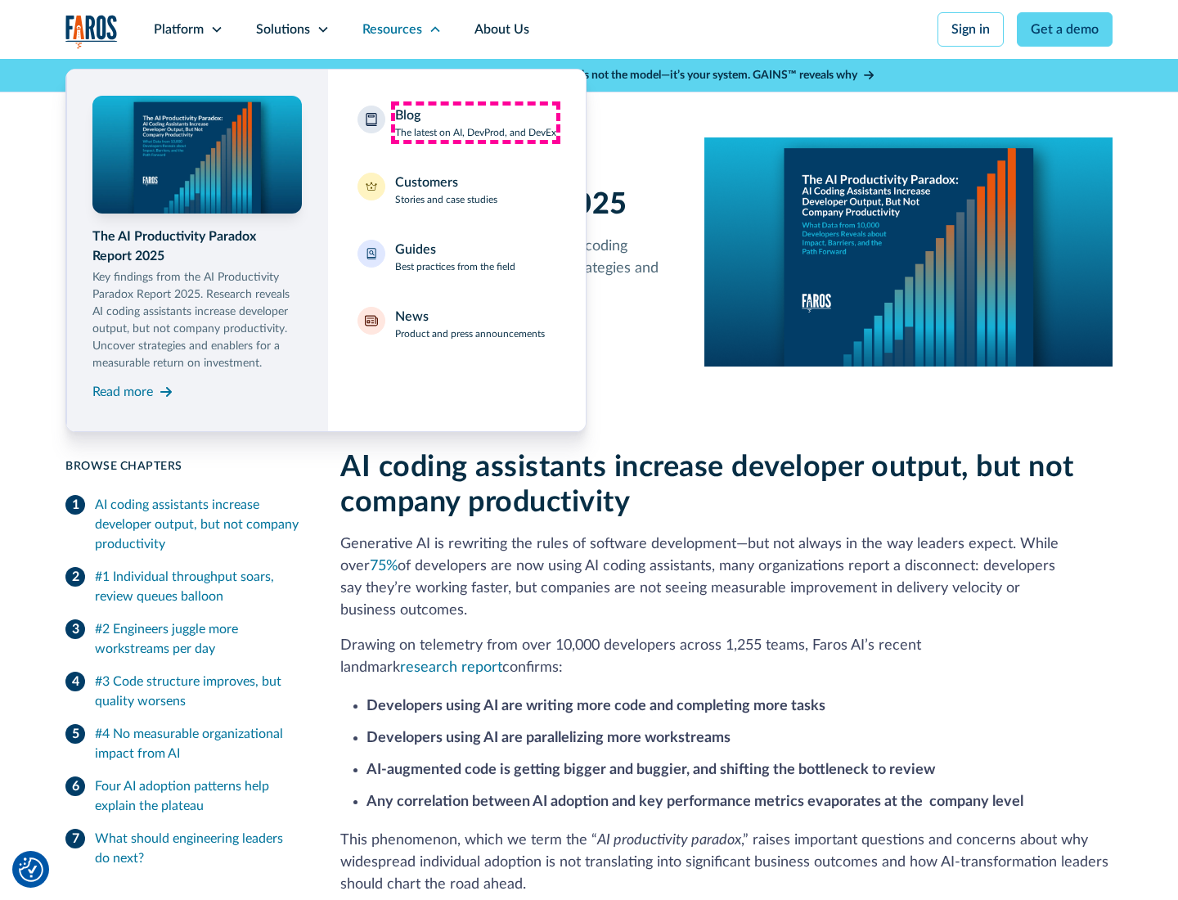
click at [475, 123] on div "Blog The latest on AI, DevProd, and DevEx" at bounding box center [475, 123] width 161 height 34
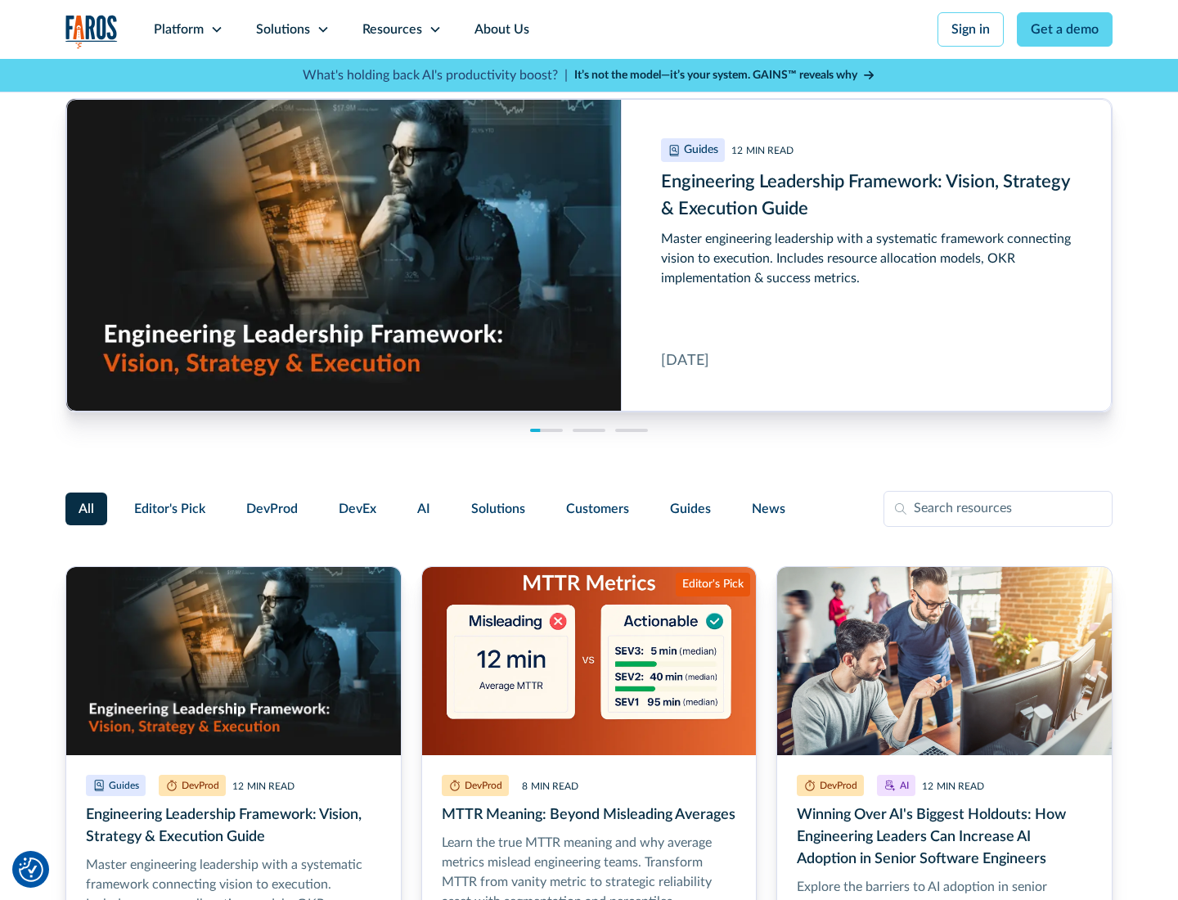
click at [1066, 29] on link "Get a demo" at bounding box center [1065, 29] width 96 height 34
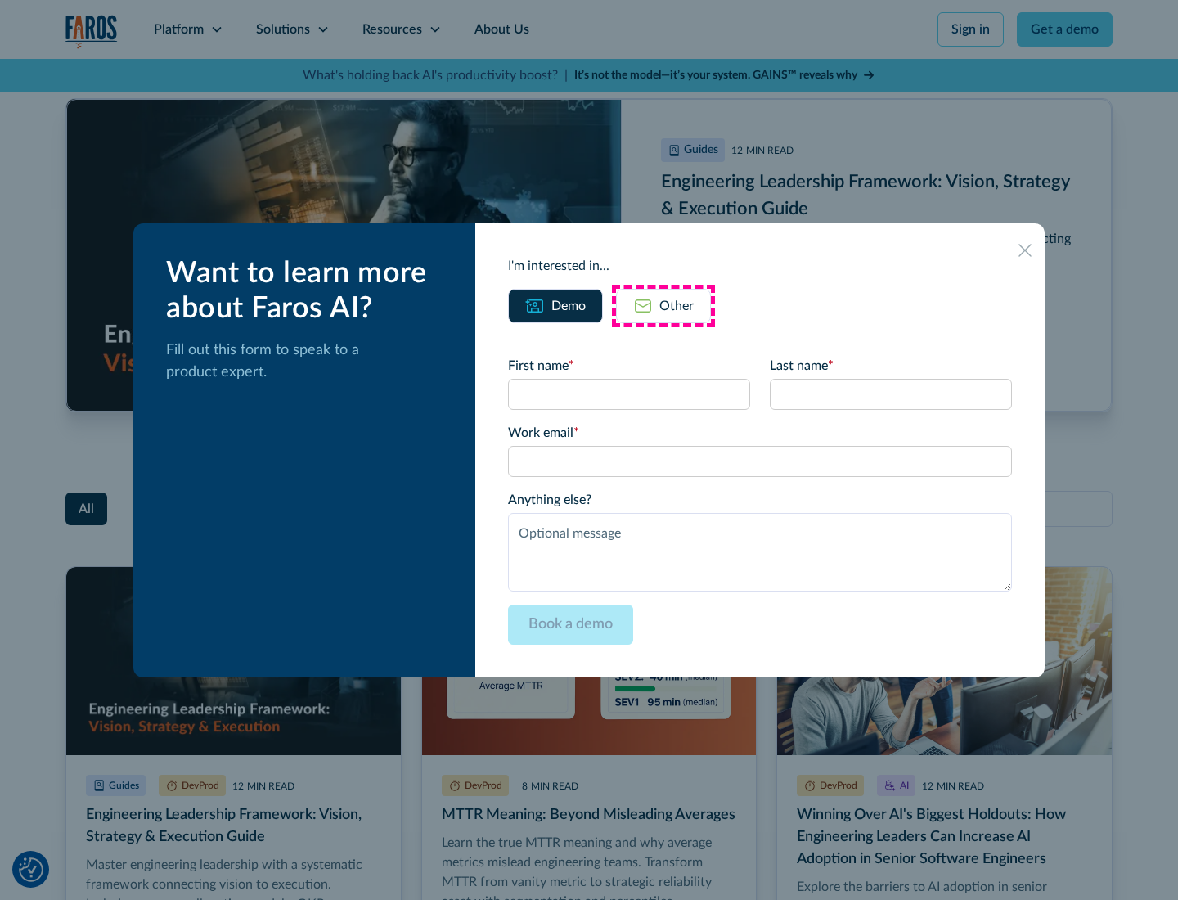
click at [664, 305] on div "Other" at bounding box center [677, 306] width 34 height 20
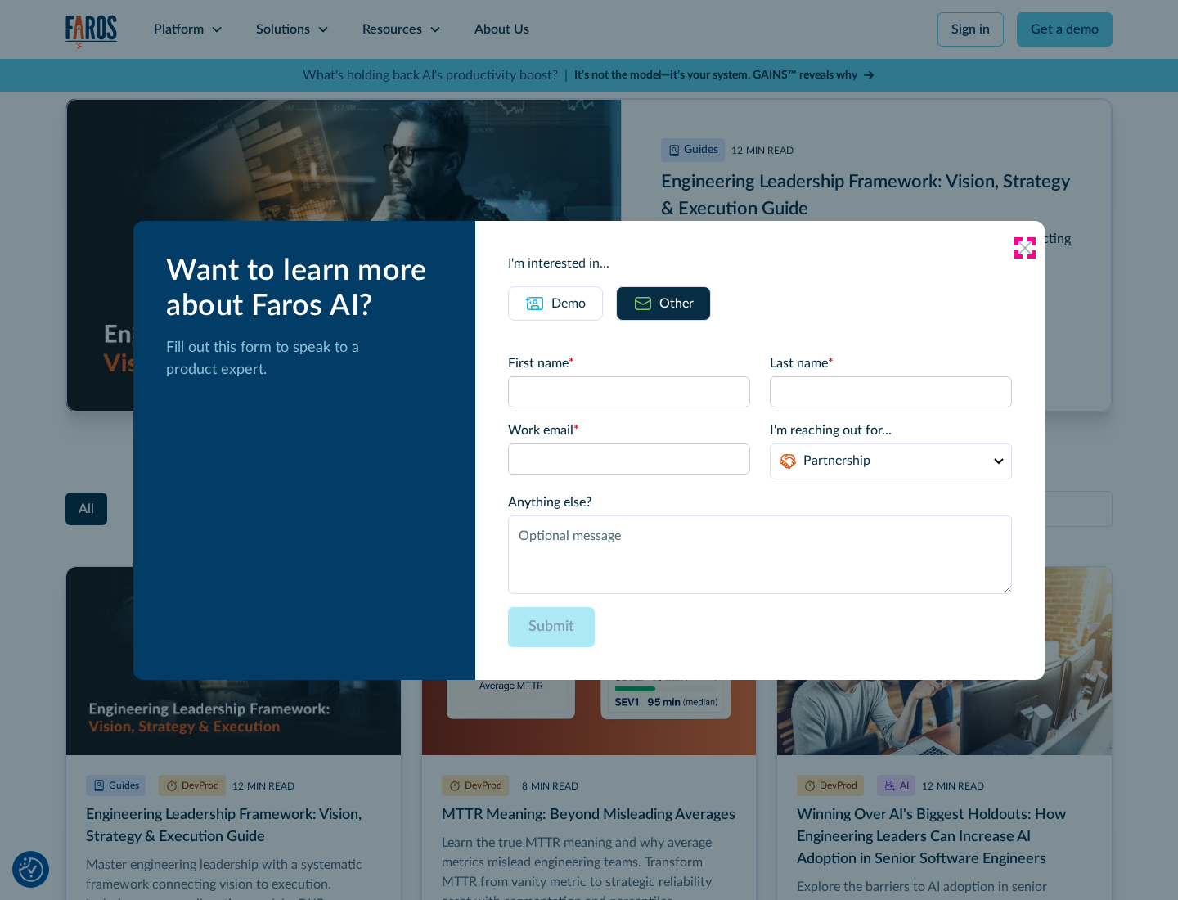
click at [1025, 247] on icon at bounding box center [1025, 247] width 13 height 13
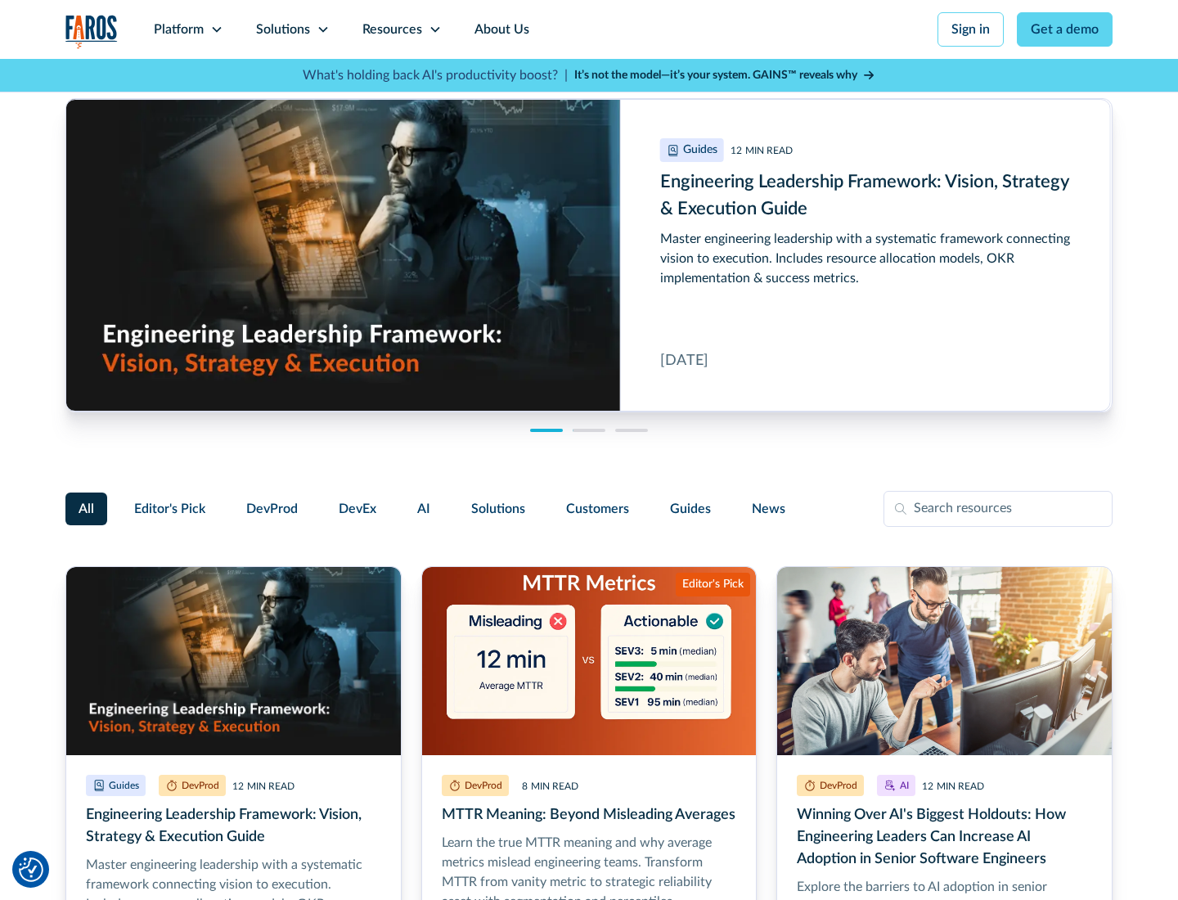
click at [500, 29] on link "About Us" at bounding box center [502, 29] width 88 height 59
